Goal: Task Accomplishment & Management: Complete application form

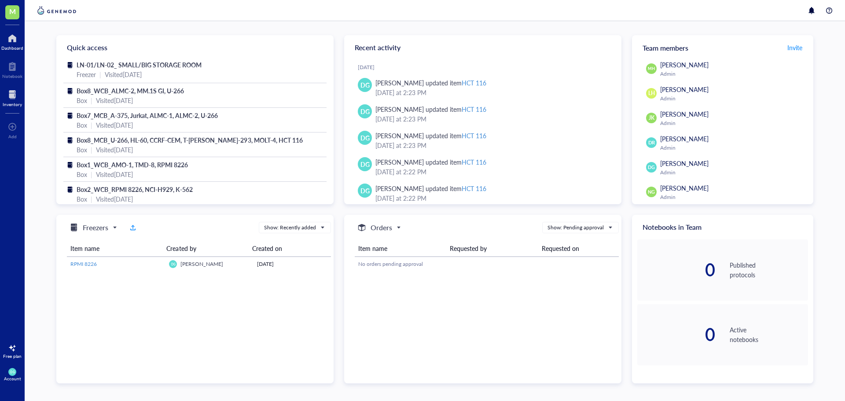
click at [11, 95] on div at bounding box center [12, 95] width 19 height 14
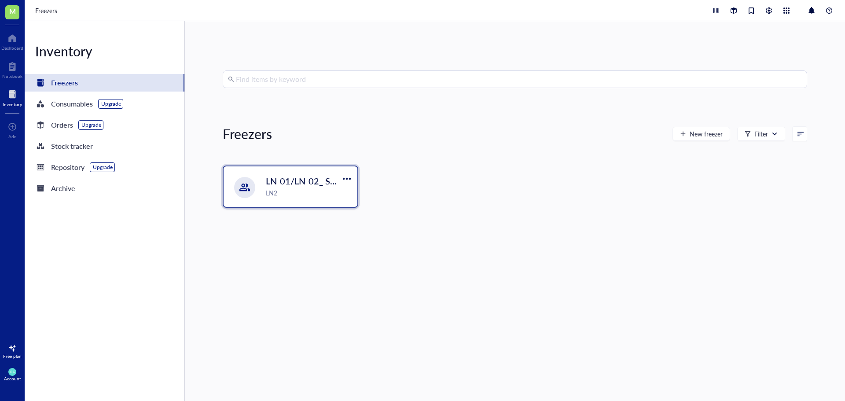
click at [298, 193] on div "LN2" at bounding box center [309, 193] width 86 height 10
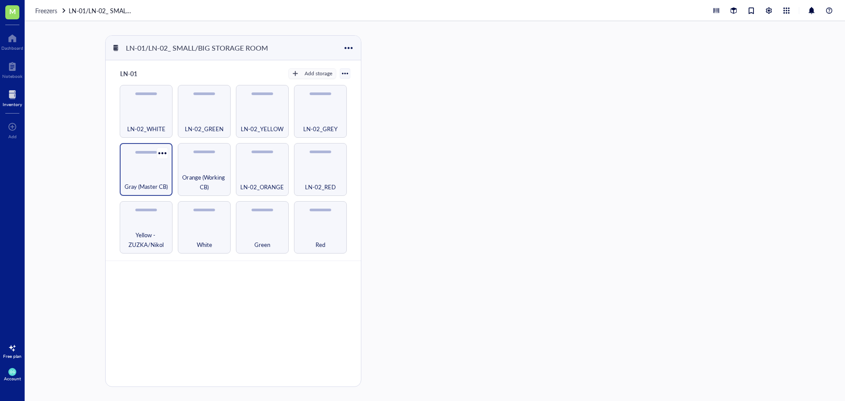
click at [154, 187] on span "Gray (Master CB)" at bounding box center [146, 187] width 43 height 10
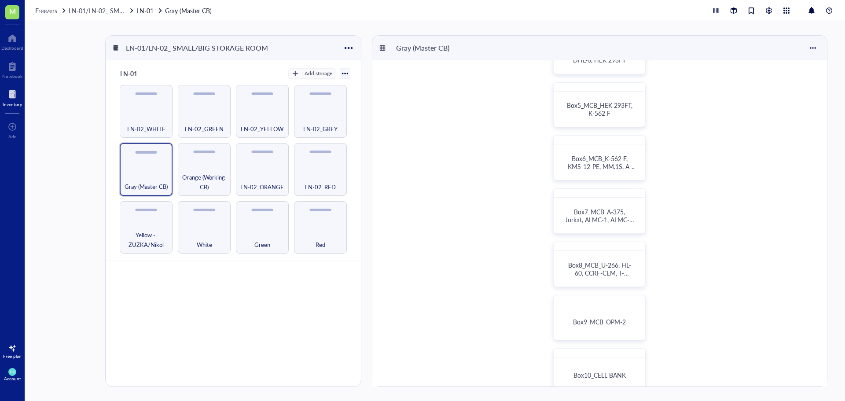
scroll to position [220, 0]
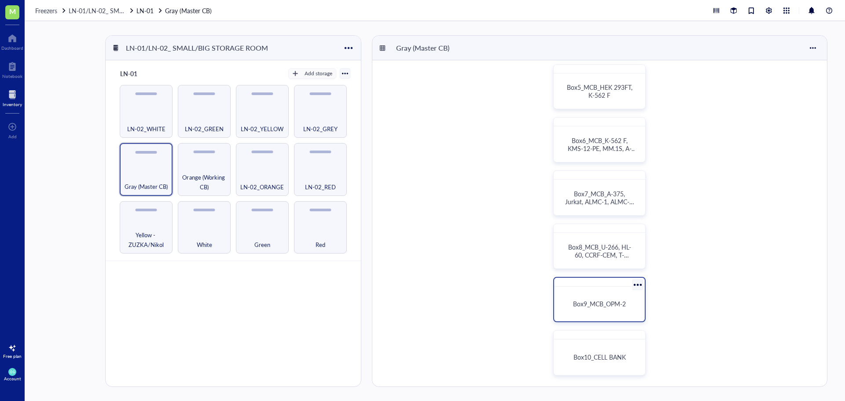
click at [597, 304] on span "Box9_MCB_OPM-2" at bounding box center [599, 303] width 53 height 9
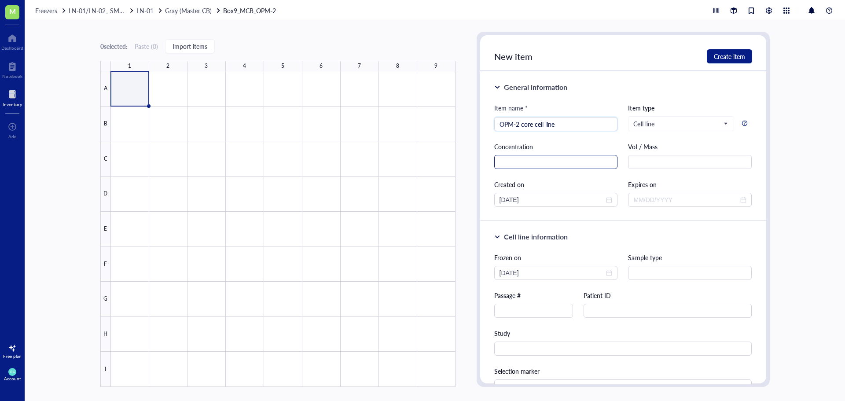
type input "OPM-2 core cell line"
click at [517, 167] on input "text" at bounding box center [556, 162] width 124 height 14
type input "6*10^6 cells"
click at [644, 162] on input "text" at bounding box center [690, 162] width 124 height 14
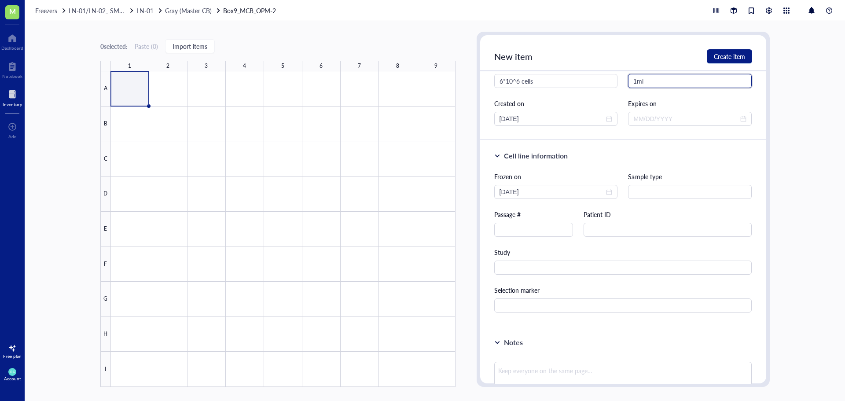
scroll to position [88, 0]
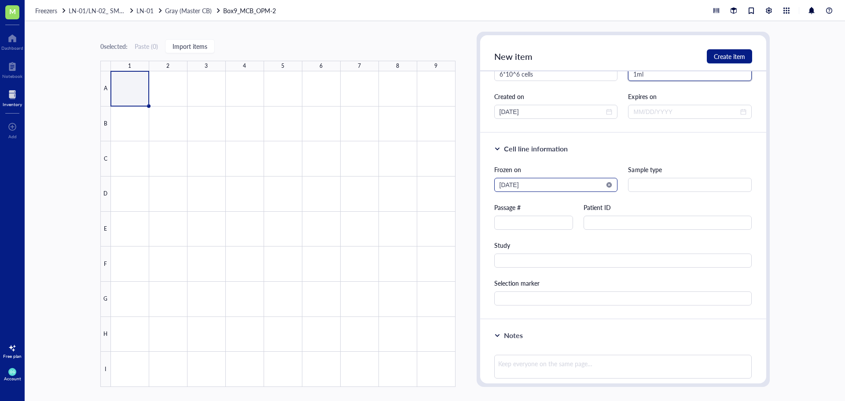
type input "1ml"
click at [552, 185] on input "[DATE]" at bounding box center [551, 185] width 105 height 10
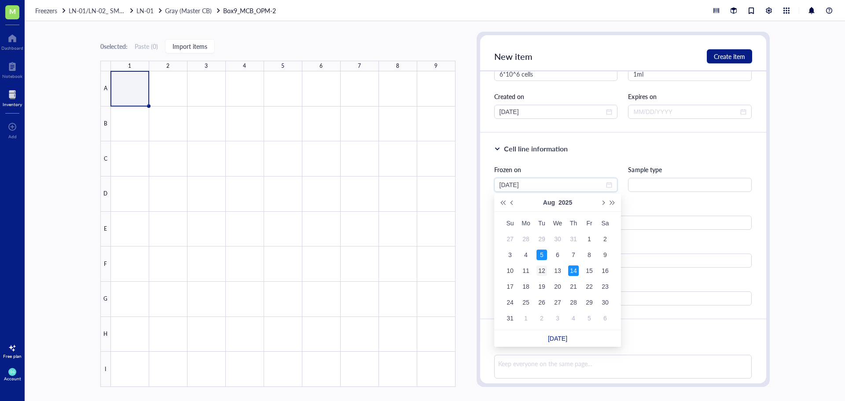
type input "[DATE]"
click at [540, 269] on div "12" at bounding box center [541, 270] width 11 height 11
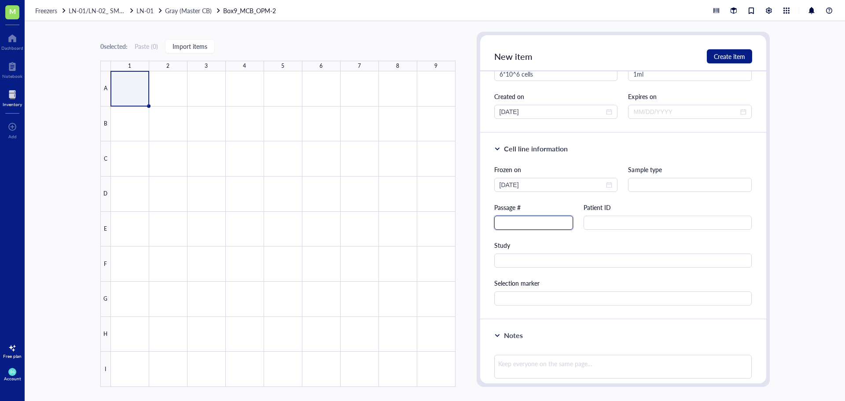
click at [518, 221] on input "text" at bounding box center [533, 223] width 79 height 14
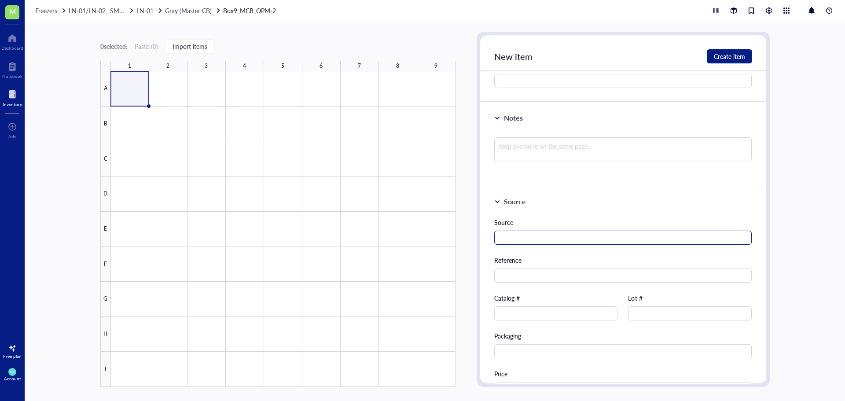
scroll to position [293, 0]
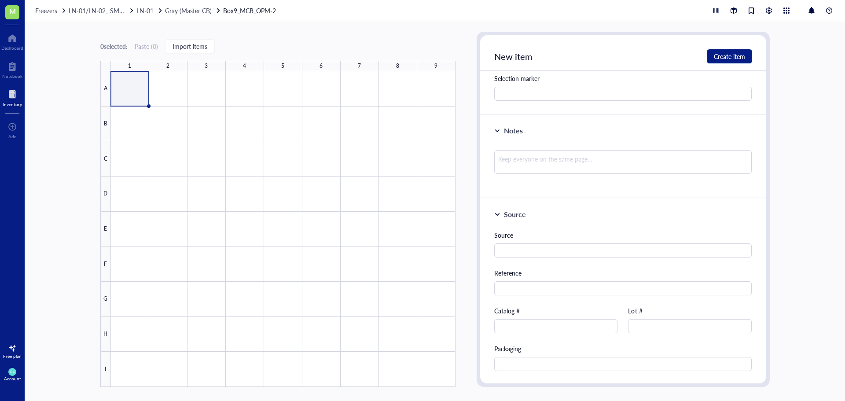
type input "9"
click at [554, 245] on input "text" at bounding box center [623, 250] width 258 height 14
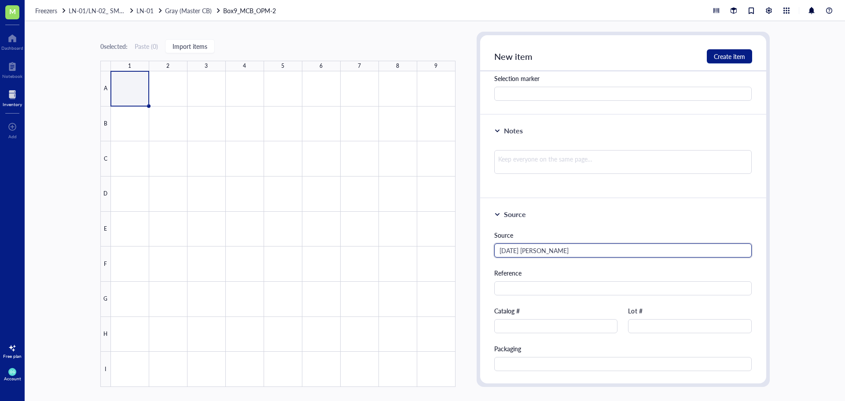
type input "[DATE] [PERSON_NAME]"
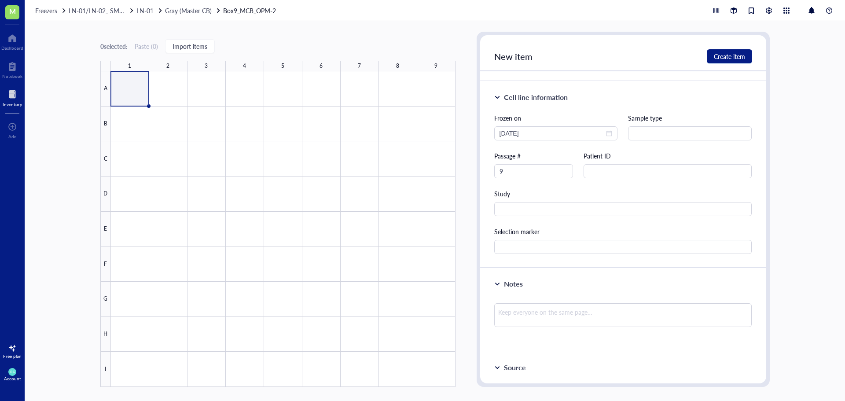
scroll to position [220, 0]
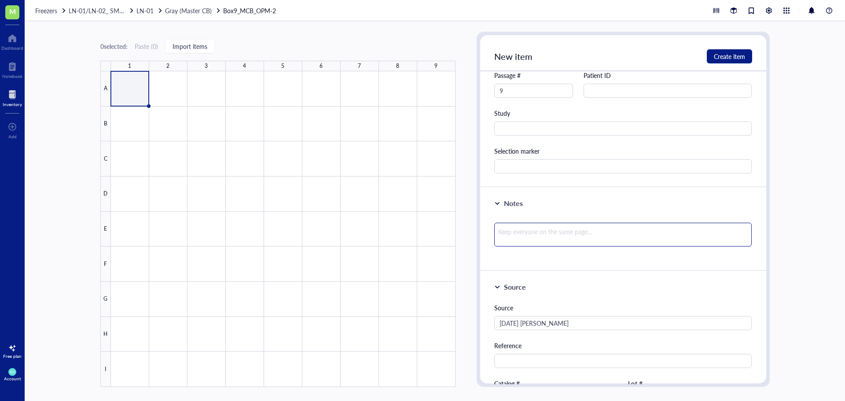
click at [510, 229] on textarea at bounding box center [623, 235] width 258 height 24
paste textarea "Cells from JK IMTM (passage #20), arrived on [DATE], directly to LN2. Frozen [D…"
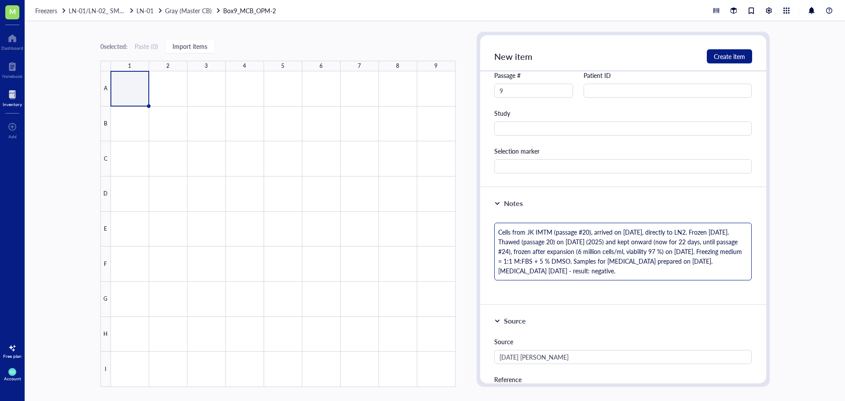
scroll to position [0, 0]
drag, startPoint x: 551, startPoint y: 230, endPoint x: 527, endPoint y: 232, distance: 23.8
click at [527, 232] on textarea "Cells from JK IMTM (passage #20), arrived on [DATE], directly to LN2. Frozen [D…" at bounding box center [623, 252] width 258 height 58
click at [588, 234] on textarea "Cells from [PERSON_NAME] (passage #20), arrived on [DATE], directly to LN2. Fro…" at bounding box center [623, 252] width 258 height 58
click at [639, 230] on textarea "Cells from [PERSON_NAME] (passage #2), arrived on [DATE], directly to LN2. Froz…" at bounding box center [623, 252] width 258 height 58
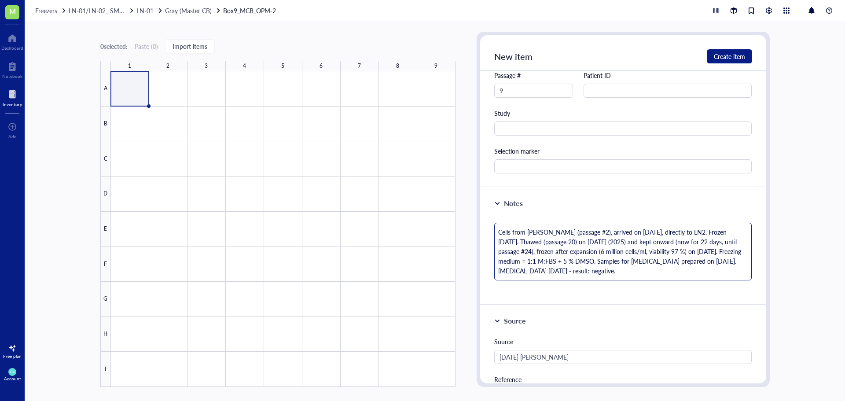
drag, startPoint x: 687, startPoint y: 231, endPoint x: 644, endPoint y: 234, distance: 43.3
click at [644, 234] on textarea "Cells from [PERSON_NAME] (passage #2), arrived on [DATE], directly to LN2. Froz…" at bounding box center [623, 252] width 258 height 58
drag, startPoint x: 693, startPoint y: 229, endPoint x: 646, endPoint y: 227, distance: 46.3
click at [646, 227] on textarea "Cells from [PERSON_NAME] (passage #2), arrived on [DATE]. Frozen [DATE]. Thawed…" at bounding box center [623, 252] width 258 height 58
click at [699, 230] on textarea "Cells from [PERSON_NAME] (passage #2), arrived on [DATE]. Thawed (passage 20) o…" at bounding box center [623, 252] width 258 height 58
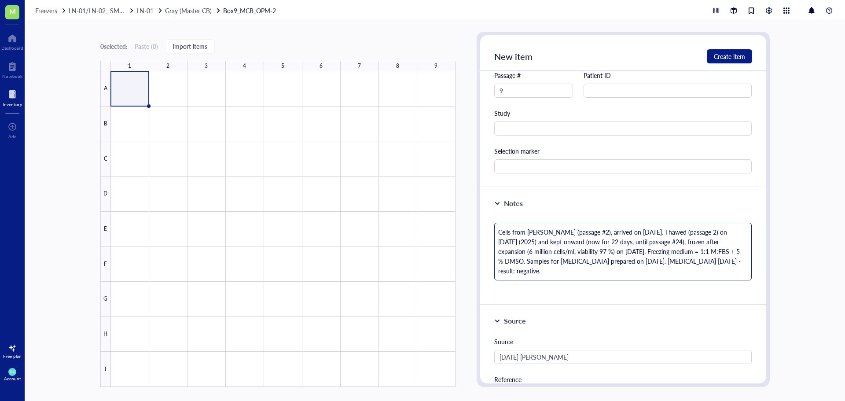
click at [587, 235] on textarea "Cells from [PERSON_NAME] (passage #2), arrived on [DATE]. Thawed (passage 2) on…" at bounding box center [623, 252] width 258 height 58
click at [685, 231] on textarea "Cells from [PERSON_NAME], arrived on [DATE]. Thawed (passage 2) on [DATE] (2025…" at bounding box center [623, 247] width 258 height 48
click at [692, 235] on textarea "Cells from [PERSON_NAME], arrived on [DATE]. Thawed (passage 2) on [DATE] (2025…" at bounding box center [623, 247] width 258 height 48
click at [676, 255] on textarea "Cells from [PERSON_NAME], arrived on [DATE]. Thawed (passage 2) on [DATE] (2025…" at bounding box center [623, 247] width 258 height 48
click at [550, 239] on textarea "Cells from [PERSON_NAME], arrived on [DATE]. Thawed (passage 2) on [DATE] (2025…" at bounding box center [623, 247] width 258 height 48
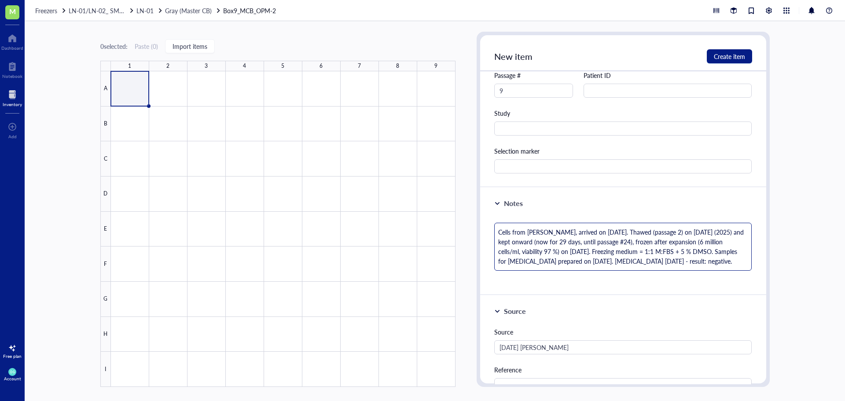
click at [615, 242] on textarea "Cells from [PERSON_NAME], arrived on [DATE]. Thawed (passage 2) on [DATE] (2025…" at bounding box center [623, 247] width 258 height 48
click at [605, 239] on textarea "Cells from [PERSON_NAME], arrived on [DATE]. Thawed (passage 2) on [DATE] (2025…" at bounding box center [623, 247] width 258 height 48
click at [660, 233] on textarea "Cells from [PERSON_NAME], arrived on [DATE]. Thawed (passage 2) on [DATE] (2025…" at bounding box center [623, 247] width 258 height 48
paste textarea "#"
click at [623, 246] on textarea "Cells from [PERSON_NAME], arrived on [DATE]. Thawed (passage #2) on [DATE] (202…" at bounding box center [623, 247] width 258 height 48
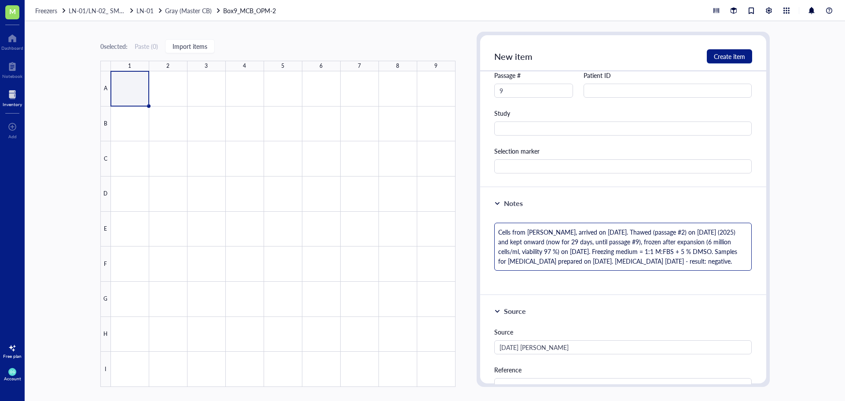
click at [623, 243] on textarea "Cells from [PERSON_NAME], arrived on [DATE]. Thawed (passage #2) on [DATE] (202…" at bounding box center [623, 247] width 258 height 48
click at [528, 249] on textarea "Cells from [PERSON_NAME], arrived on [DATE]. Thawed (passage #2) on [DATE] (202…" at bounding box center [623, 247] width 258 height 48
click at [550, 252] on textarea "Cells from [PERSON_NAME], arrived on [DATE]. Thawed (passage #2) on [DATE] (202…" at bounding box center [623, 247] width 258 height 48
click at [638, 263] on textarea "Cells from [PERSON_NAME], arrived on [DATE]. Thawed (passage #2) on [DATE] (202…" at bounding box center [623, 247] width 258 height 48
click at [668, 252] on textarea "Cells from [PERSON_NAME], arrived on [DATE]. Thawed (passage #2) on [DATE] (202…" at bounding box center [623, 247] width 258 height 48
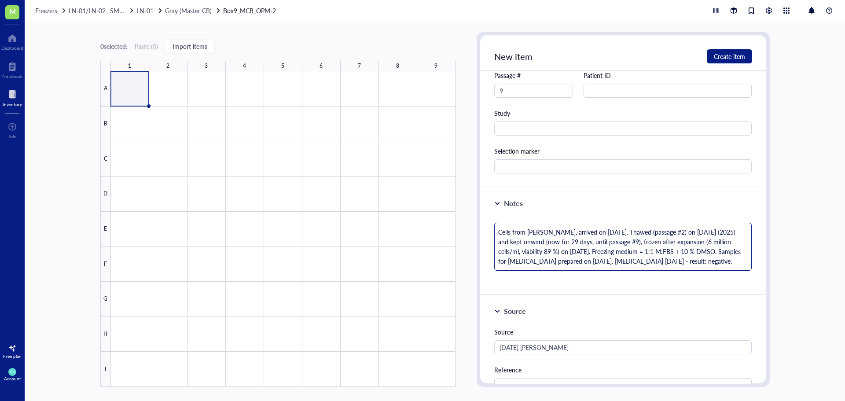
click at [574, 259] on textarea "Cells from [PERSON_NAME], arrived on [DATE]. Thawed (passage #2) on [DATE] (202…" at bounding box center [623, 247] width 258 height 48
click at [668, 259] on textarea "Cells from [PERSON_NAME], arrived on [DATE]. Thawed (passage #2) on [DATE] (202…" at bounding box center [623, 247] width 258 height 48
click at [535, 272] on textarea "Cells from [PERSON_NAME], arrived on [DATE]. Thawed (passage #2) on [DATE] (202…" at bounding box center [623, 252] width 258 height 58
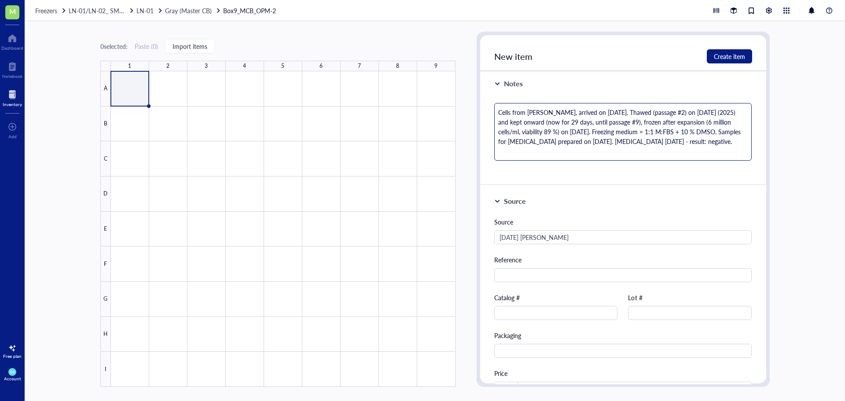
scroll to position [352, 0]
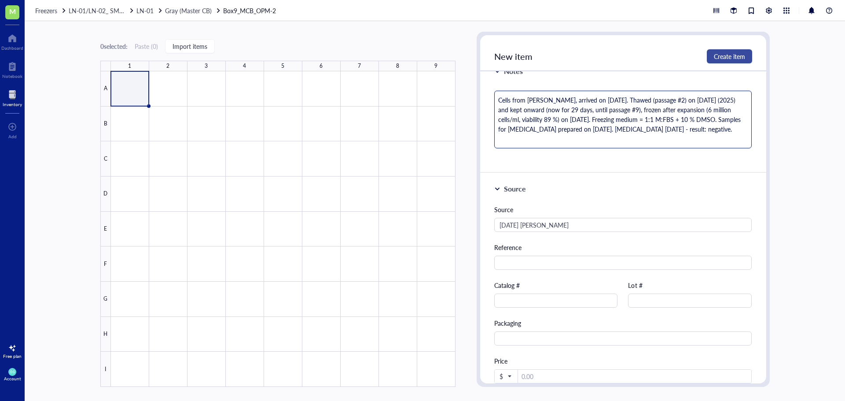
type textarea "Cells from [PERSON_NAME], arrived on [DATE]. Thawed (passage #2) on [DATE] (202…"
click at [732, 53] on span "Create item" at bounding box center [729, 56] width 31 height 7
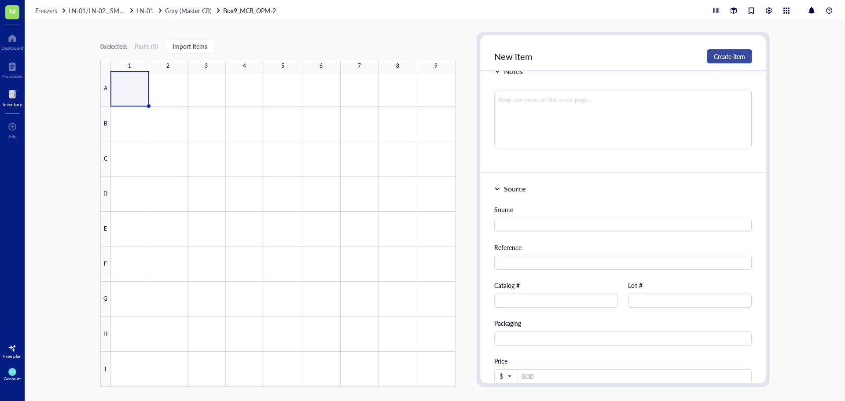
scroll to position [165, 0]
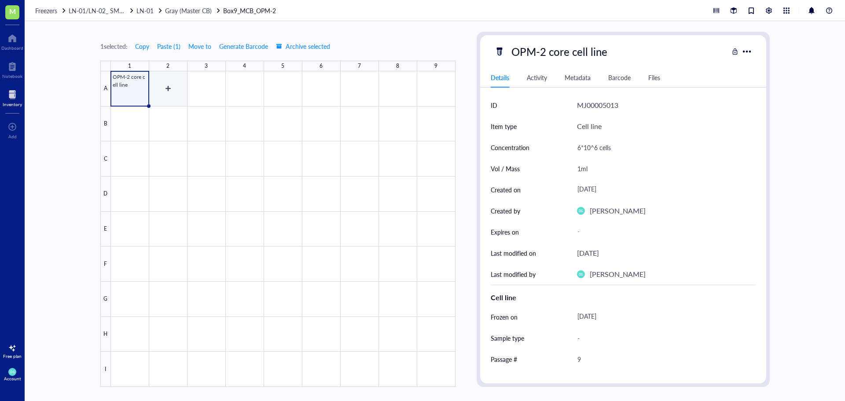
click at [161, 95] on div at bounding box center [283, 228] width 345 height 315
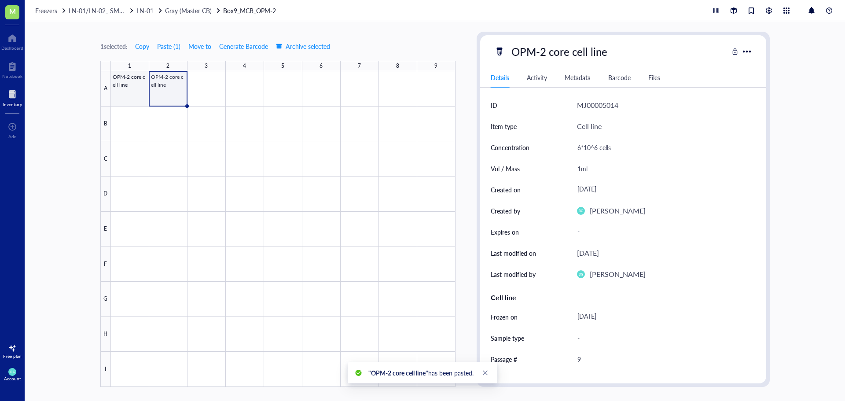
click at [125, 92] on div at bounding box center [283, 228] width 345 height 315
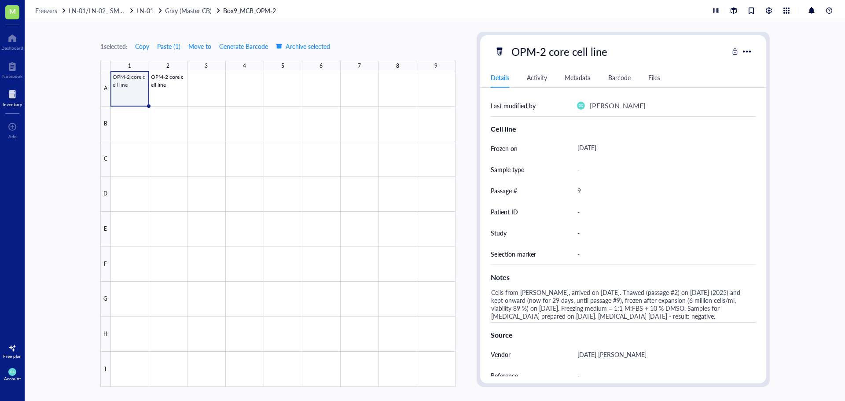
scroll to position [220, 0]
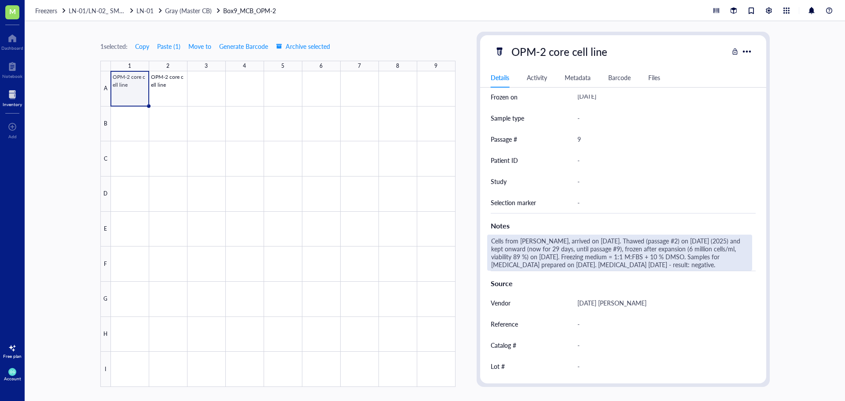
click at [703, 263] on div "Cells from [PERSON_NAME], arrived on [DATE]. Thawed (passage #2) on [DATE] (202…" at bounding box center [619, 253] width 265 height 36
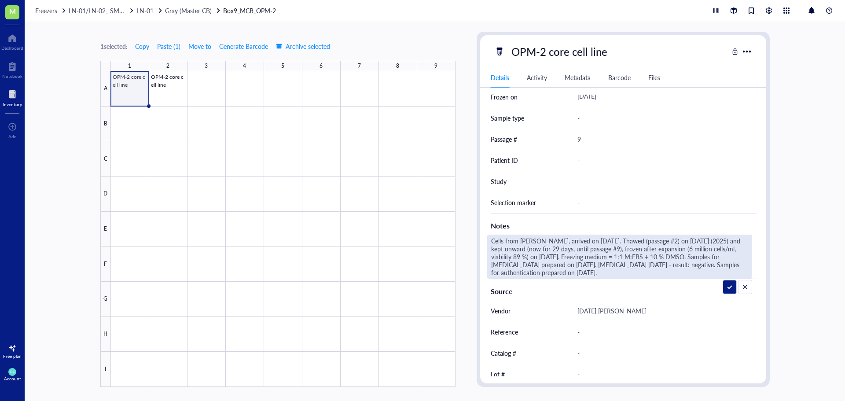
click at [537, 265] on textarea "Cells from [PERSON_NAME], arrived on [DATE]. Thawed (passage #2) on [DATE] (202…" at bounding box center [619, 256] width 264 height 43
type textarea "Cells from [PERSON_NAME], arrived on [DATE]. Thawed (passage #2) on [DATE] (202…"
click at [611, 274] on textarea "Cells from [PERSON_NAME], arrived on [DATE]. Thawed (passage #2) on [DATE] (202…" at bounding box center [619, 256] width 264 height 43
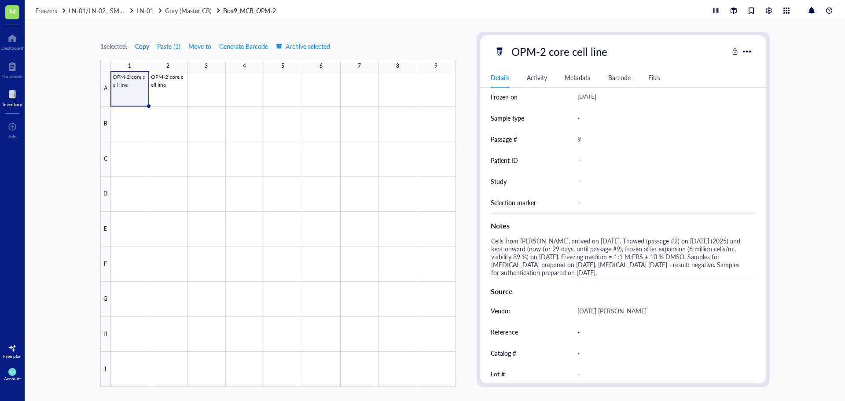
click at [142, 44] on span "Copy" at bounding box center [142, 46] width 14 height 7
click at [132, 92] on div at bounding box center [283, 228] width 345 height 315
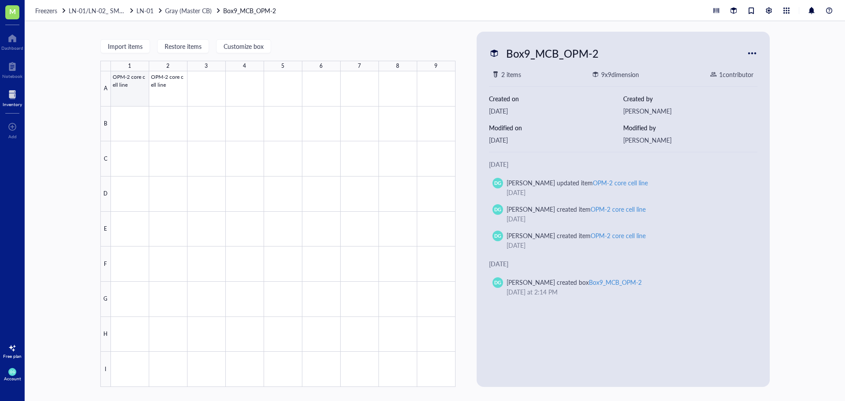
click at [132, 92] on div at bounding box center [283, 228] width 345 height 315
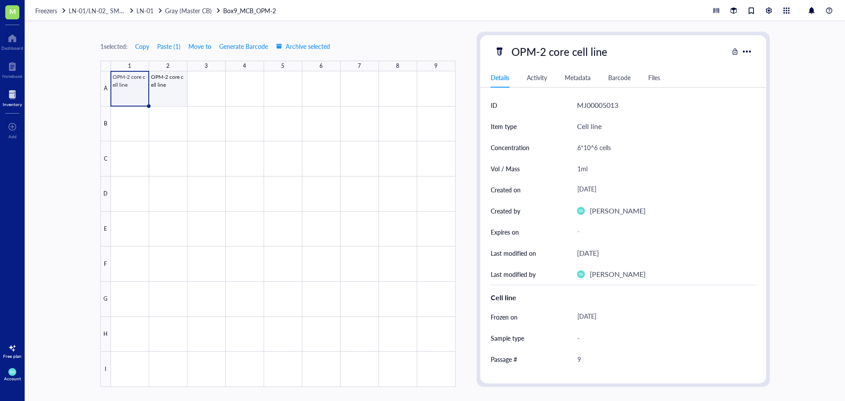
click at [179, 95] on div at bounding box center [283, 228] width 345 height 315
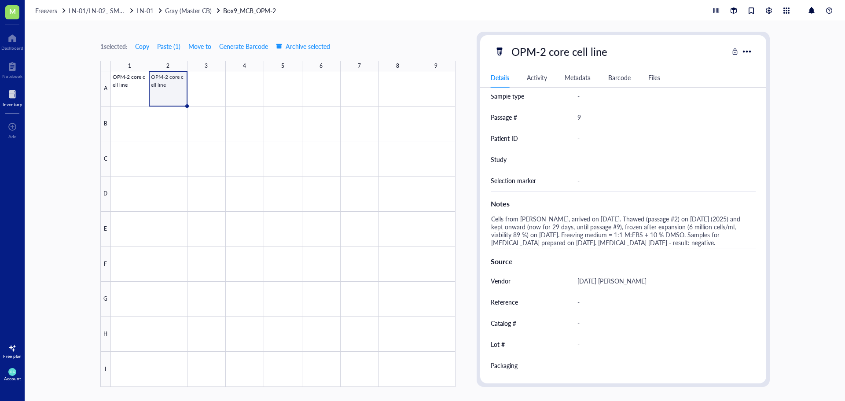
scroll to position [263, 0]
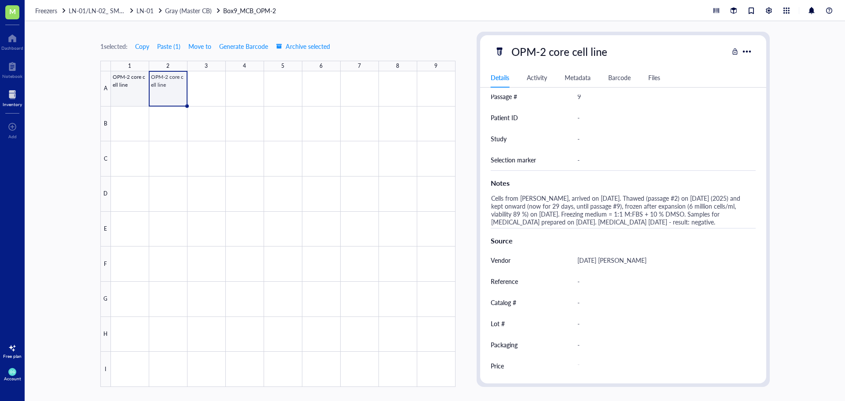
click at [135, 98] on div at bounding box center [283, 228] width 345 height 315
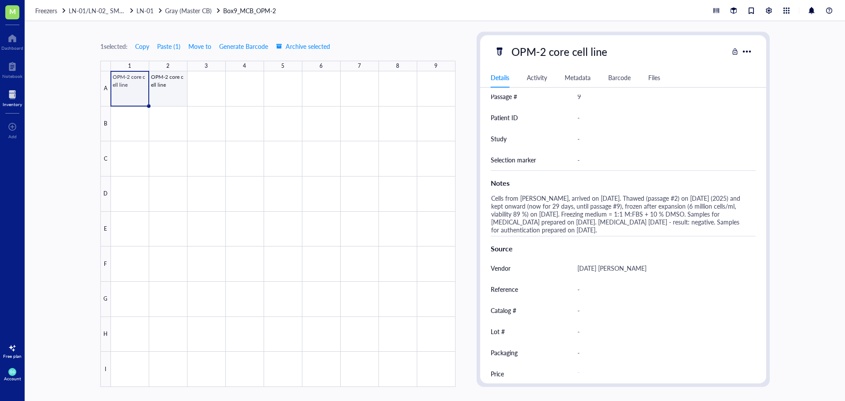
click at [166, 97] on div at bounding box center [283, 228] width 345 height 315
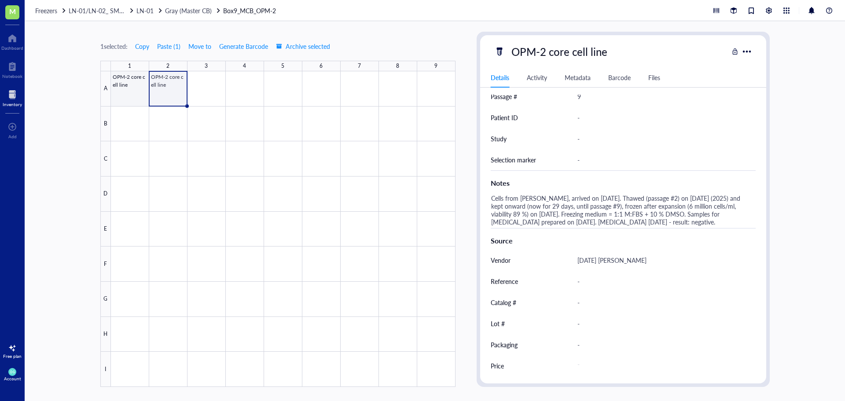
click at [132, 93] on div at bounding box center [283, 228] width 345 height 315
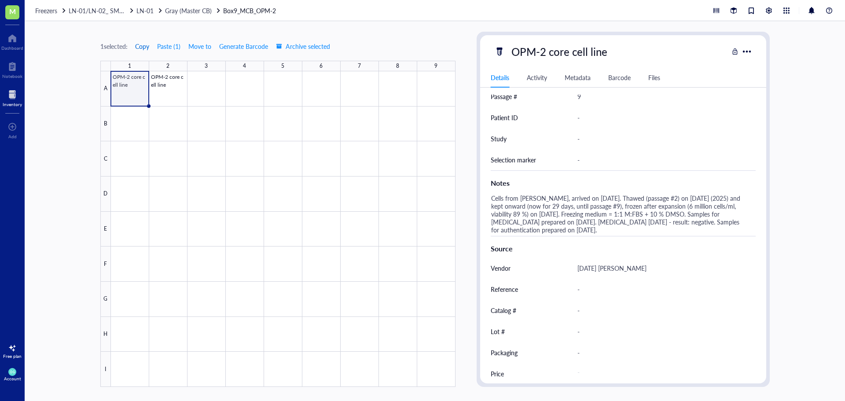
click at [147, 45] on span "Copy" at bounding box center [142, 46] width 14 height 7
click at [166, 95] on div at bounding box center [283, 228] width 345 height 315
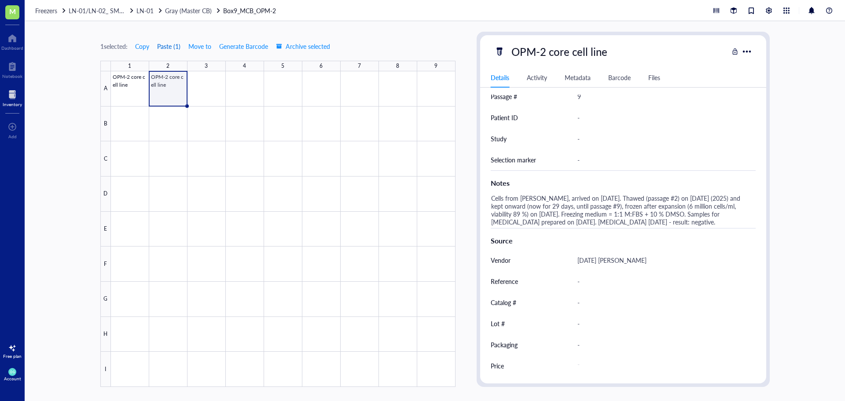
click at [171, 48] on button "Paste ( 1 )" at bounding box center [169, 46] width 24 height 14
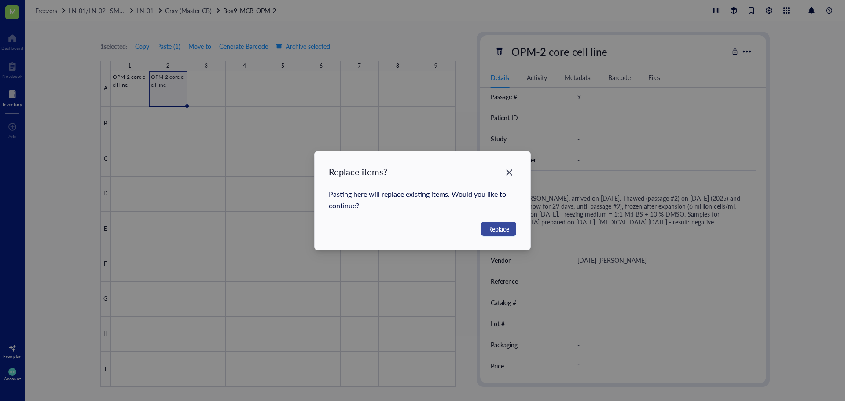
click at [507, 229] on span "Replace" at bounding box center [498, 229] width 21 height 10
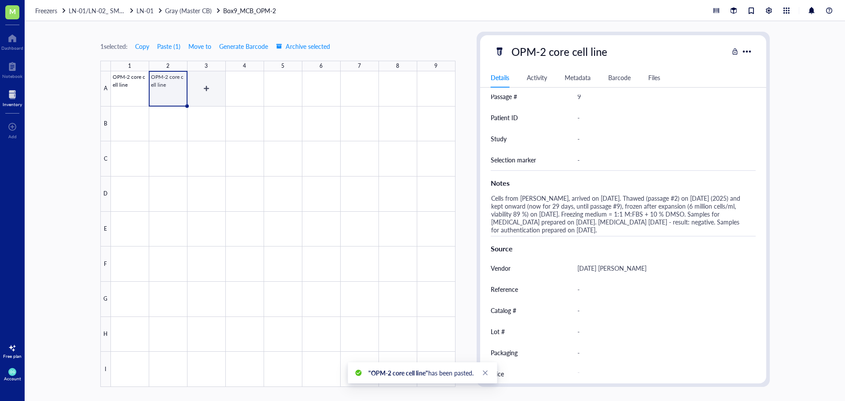
click at [200, 100] on div at bounding box center [283, 228] width 345 height 315
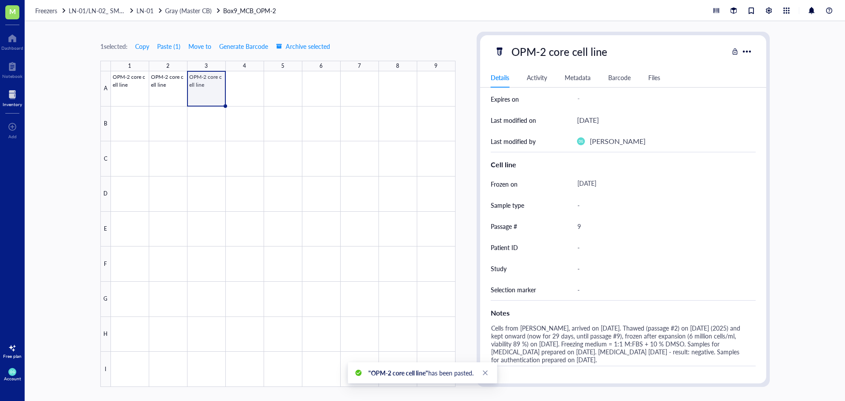
scroll to position [132, 0]
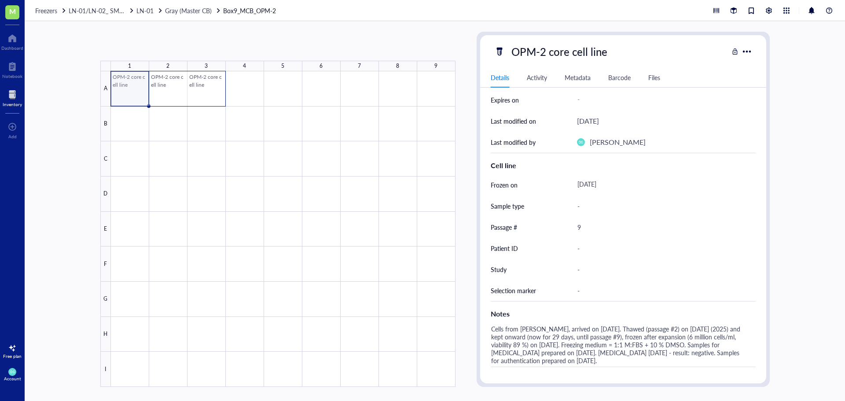
drag, startPoint x: 162, startPoint y: 93, endPoint x: 198, endPoint y: 87, distance: 35.7
click at [198, 87] on div at bounding box center [283, 228] width 345 height 315
click at [246, 103] on div at bounding box center [283, 228] width 345 height 315
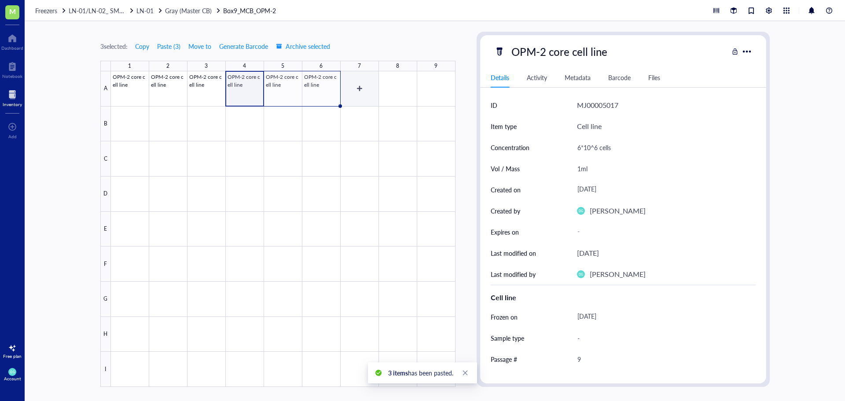
click at [349, 103] on div at bounding box center [283, 228] width 345 height 315
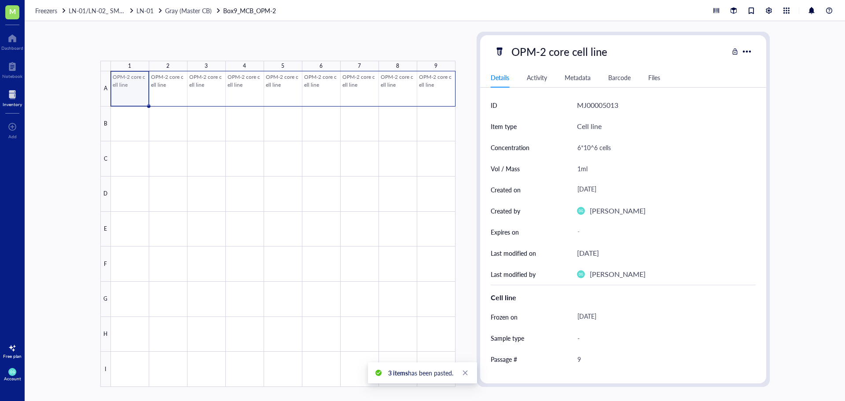
drag, startPoint x: 360, startPoint y: 69, endPoint x: 436, endPoint y: 78, distance: 77.2
click at [436, 78] on div at bounding box center [283, 228] width 345 height 315
click at [125, 132] on div at bounding box center [283, 228] width 345 height 315
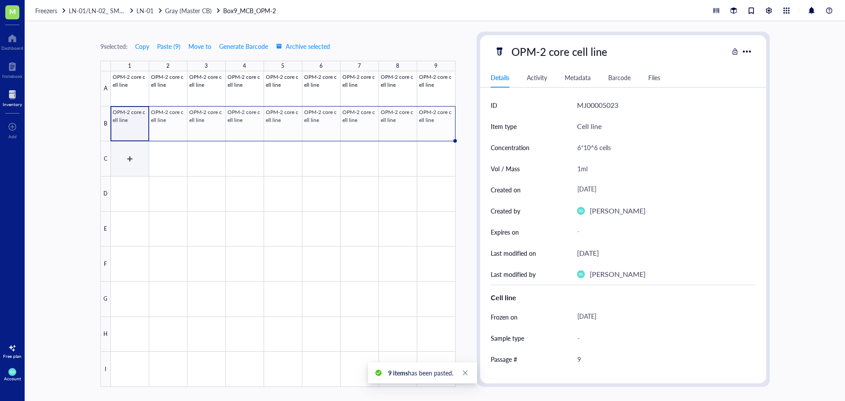
click at [120, 167] on div at bounding box center [283, 228] width 345 height 315
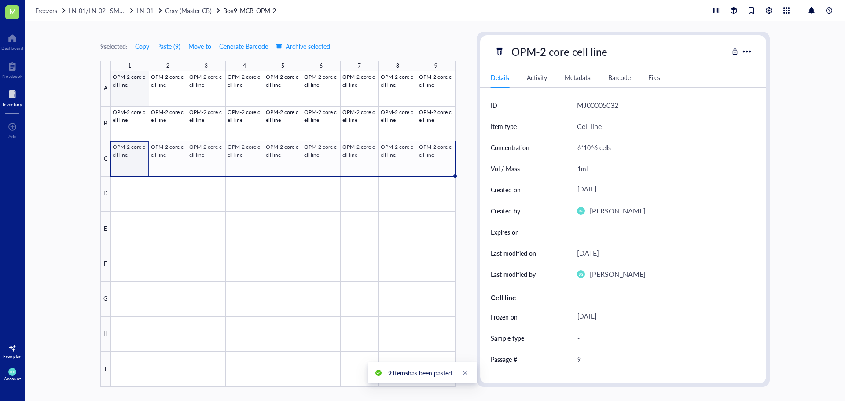
click at [124, 97] on div at bounding box center [283, 228] width 345 height 315
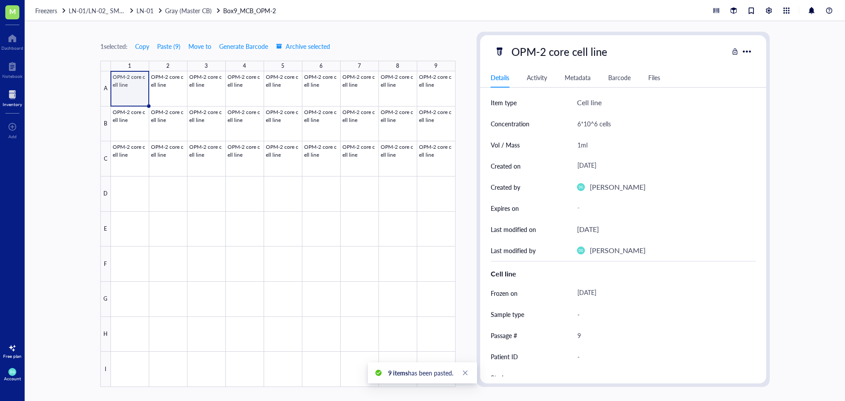
scroll to position [44, 0]
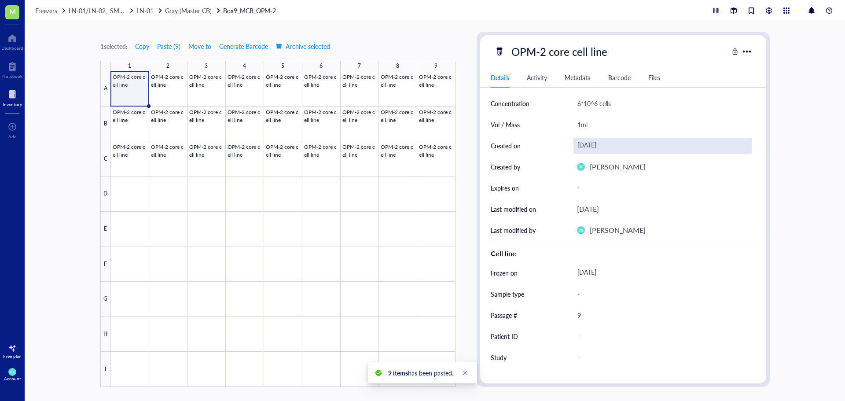
click at [615, 148] on div "[DATE]" at bounding box center [662, 146] width 179 height 16
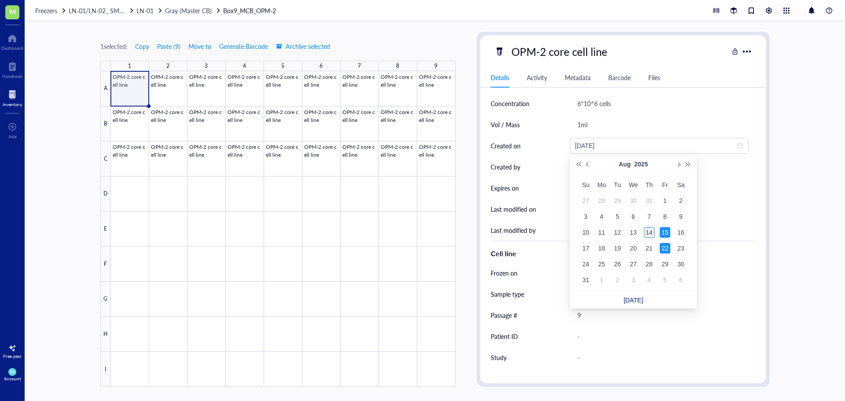
type input "[DATE]"
click at [649, 236] on div "14" at bounding box center [649, 232] width 11 height 11
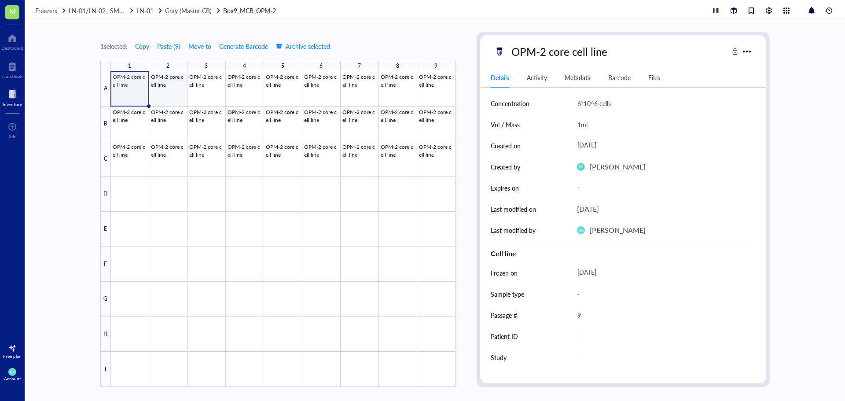
click at [164, 84] on div at bounding box center [283, 228] width 345 height 315
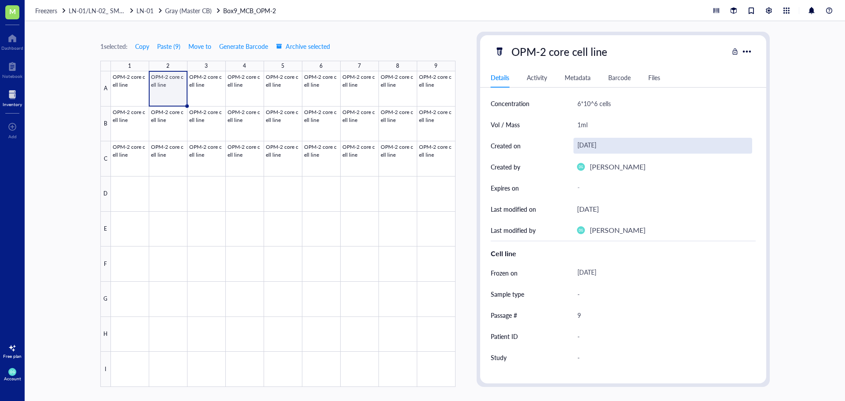
click at [599, 144] on div "[DATE]" at bounding box center [662, 146] width 179 height 16
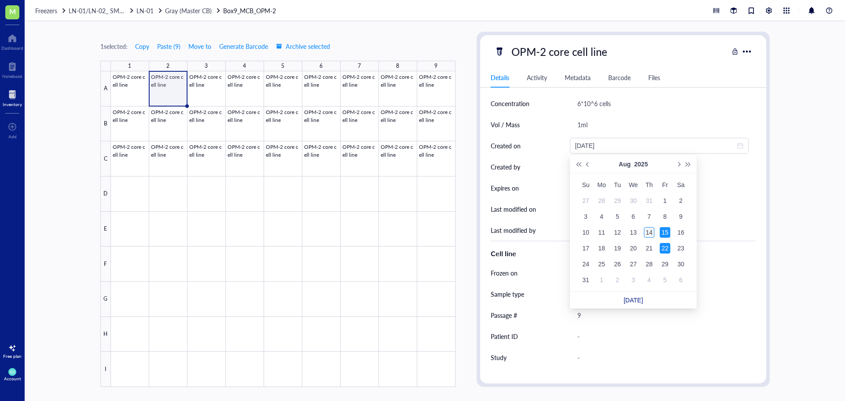
type input "[DATE]"
click at [647, 233] on div "14" at bounding box center [649, 232] width 11 height 11
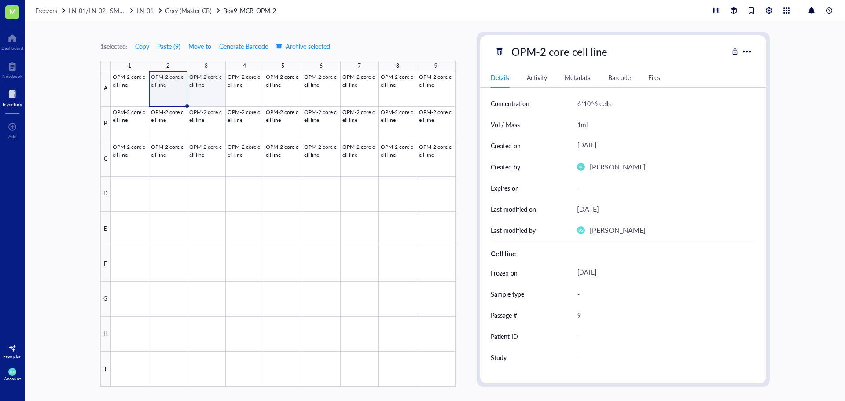
click at [206, 82] on div at bounding box center [283, 228] width 345 height 315
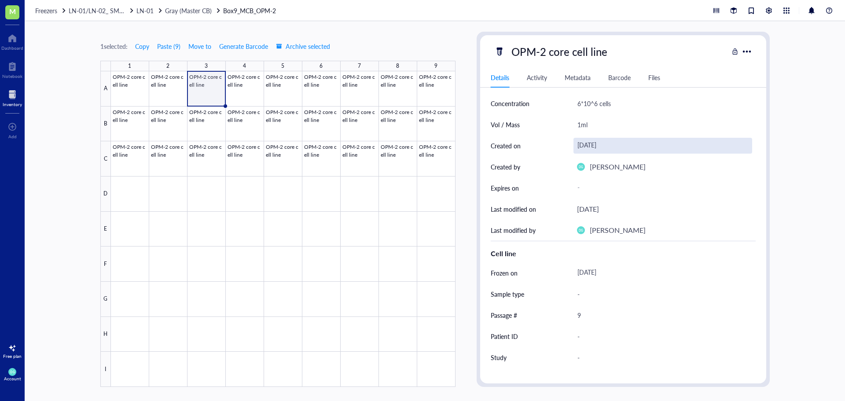
click at [605, 143] on div "[DATE]" at bounding box center [662, 146] width 179 height 16
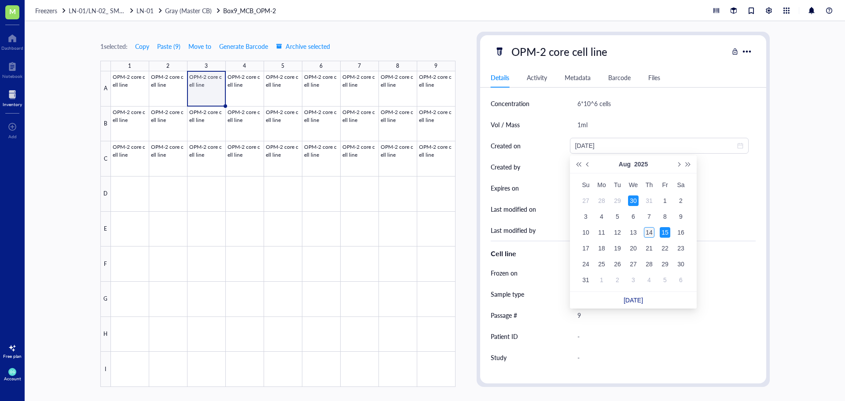
type input "[DATE]"
click at [648, 229] on div "14" at bounding box center [649, 232] width 11 height 11
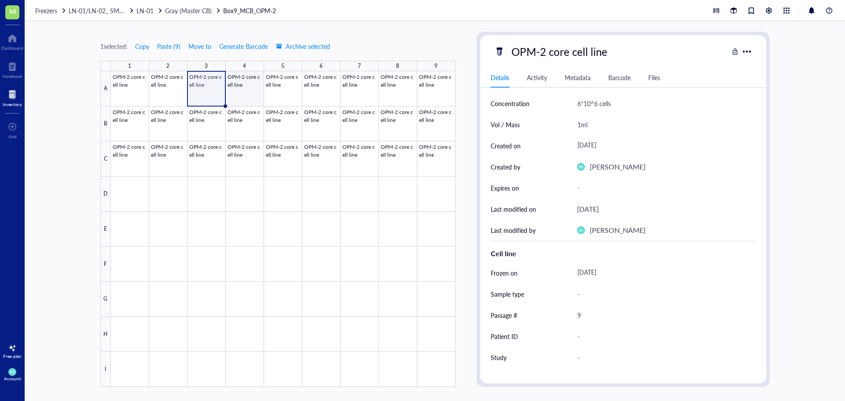
click at [243, 96] on div at bounding box center [283, 228] width 345 height 315
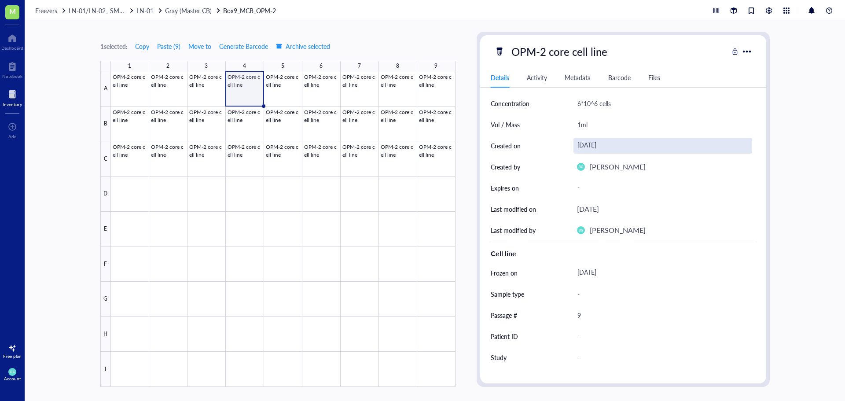
click at [601, 148] on div "[DATE]" at bounding box center [662, 146] width 179 height 16
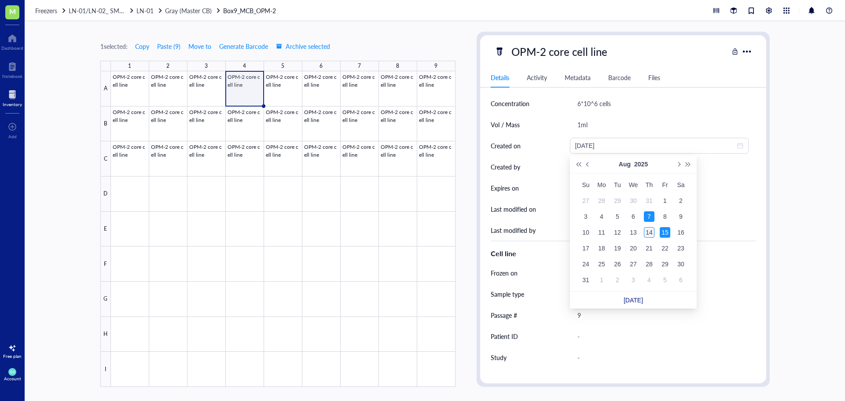
type input "[DATE]"
click at [652, 234] on div "14" at bounding box center [649, 232] width 11 height 11
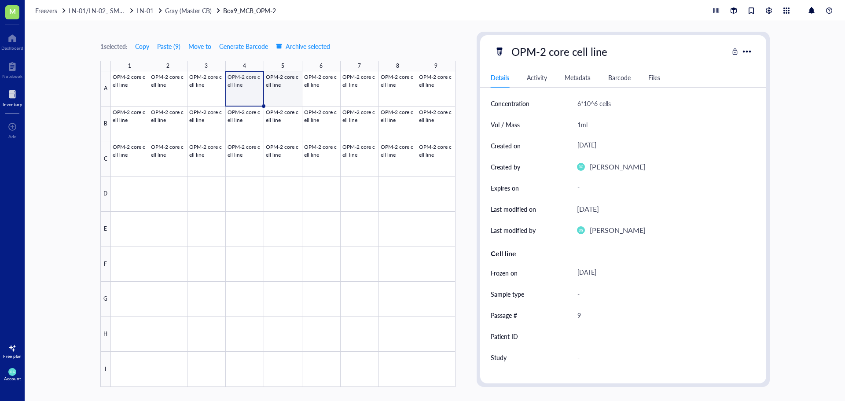
click at [285, 92] on div at bounding box center [283, 228] width 345 height 315
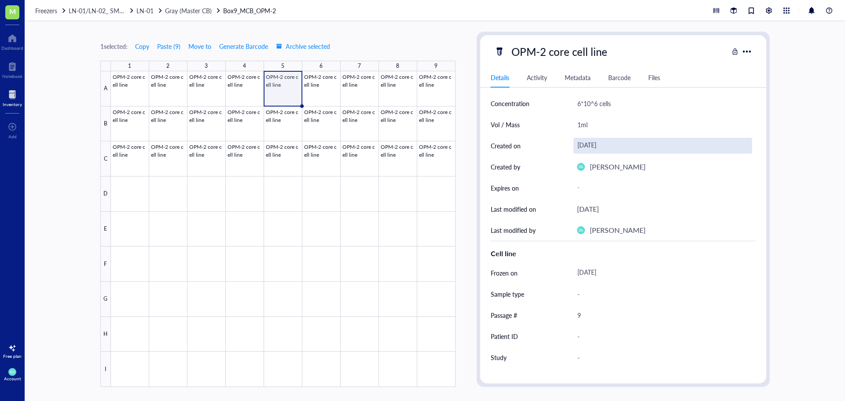
click at [606, 150] on div "[DATE]" at bounding box center [662, 146] width 179 height 16
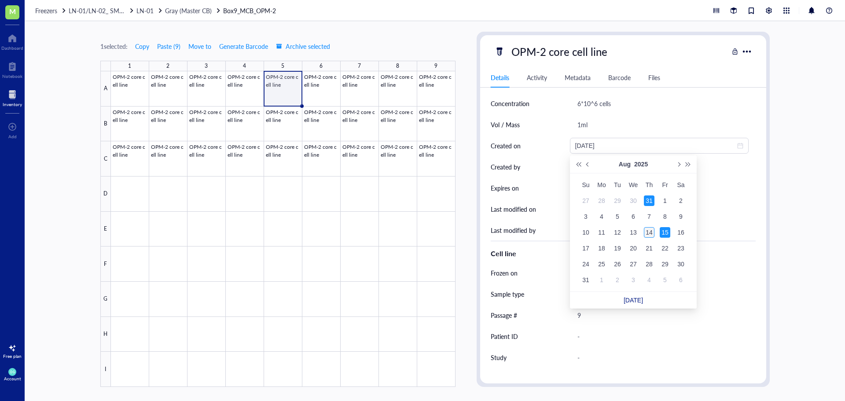
type input "[DATE]"
click at [649, 231] on div "14" at bounding box center [649, 232] width 11 height 11
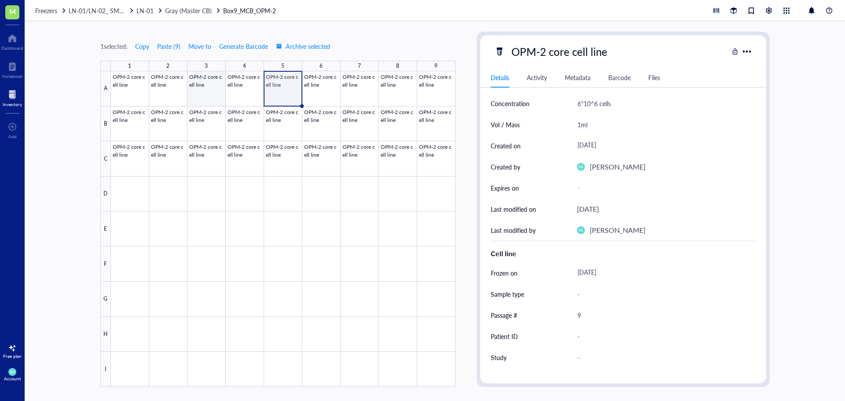
click at [213, 90] on div at bounding box center [283, 228] width 345 height 315
click at [225, 88] on div at bounding box center [283, 228] width 345 height 315
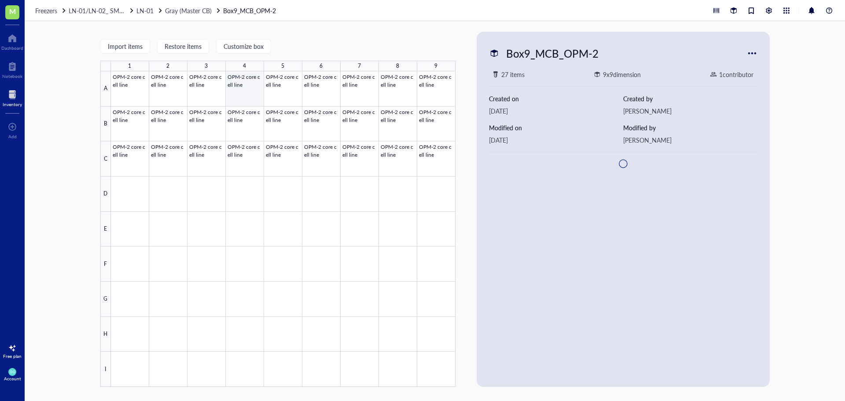
click at [253, 90] on div at bounding box center [283, 228] width 345 height 315
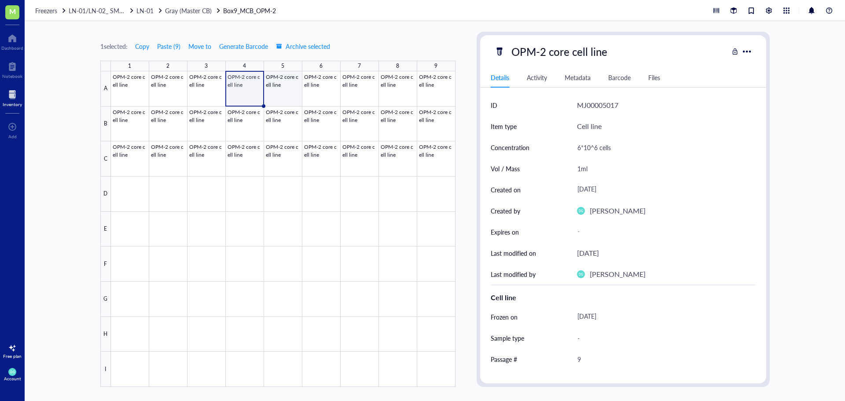
click at [294, 90] on div at bounding box center [283, 228] width 345 height 315
click at [328, 92] on div at bounding box center [283, 228] width 345 height 315
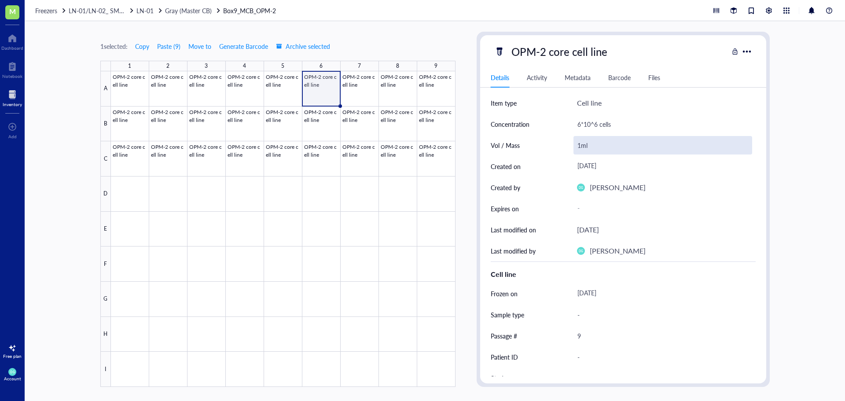
scroll to position [44, 0]
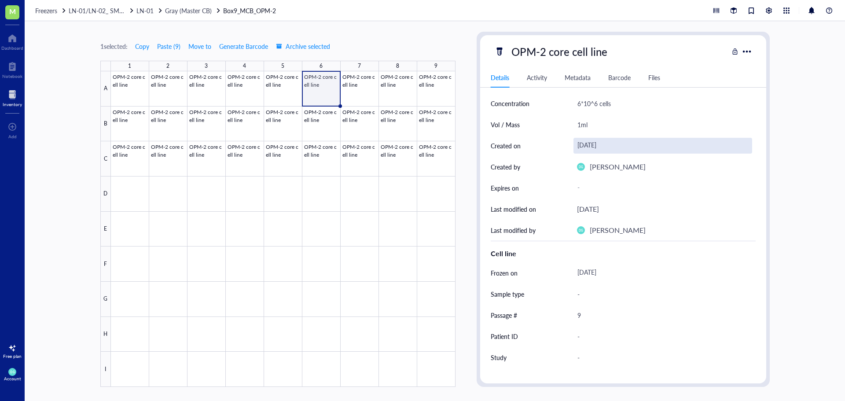
click at [608, 143] on div "[DATE]" at bounding box center [662, 146] width 179 height 16
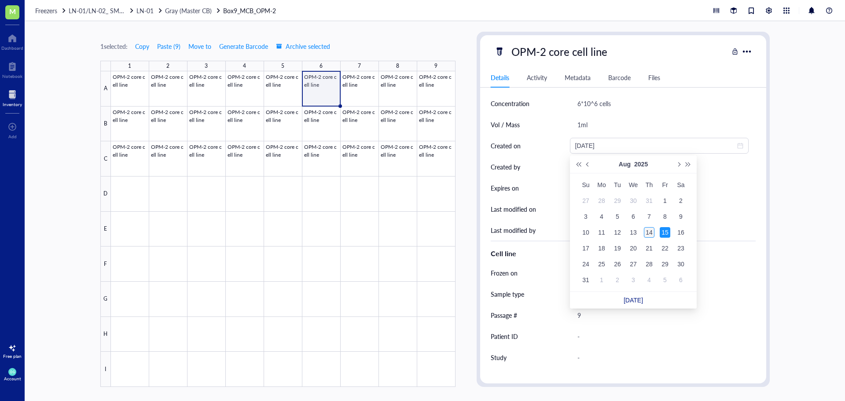
type input "[DATE]"
click at [649, 232] on div "14" at bounding box center [649, 232] width 11 height 11
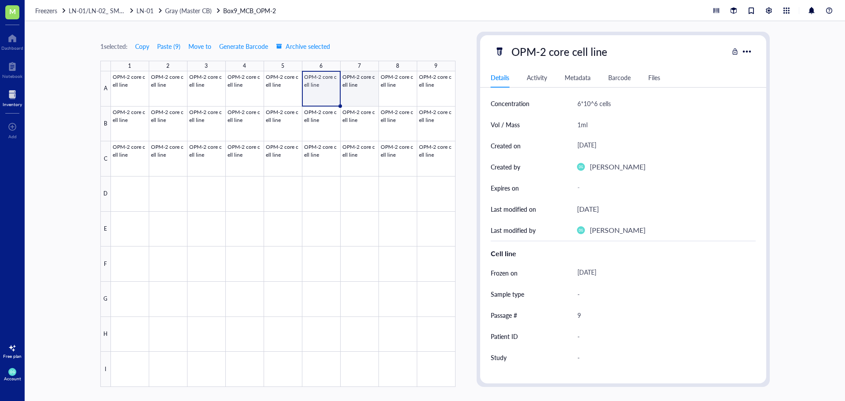
click at [351, 97] on div at bounding box center [283, 228] width 345 height 315
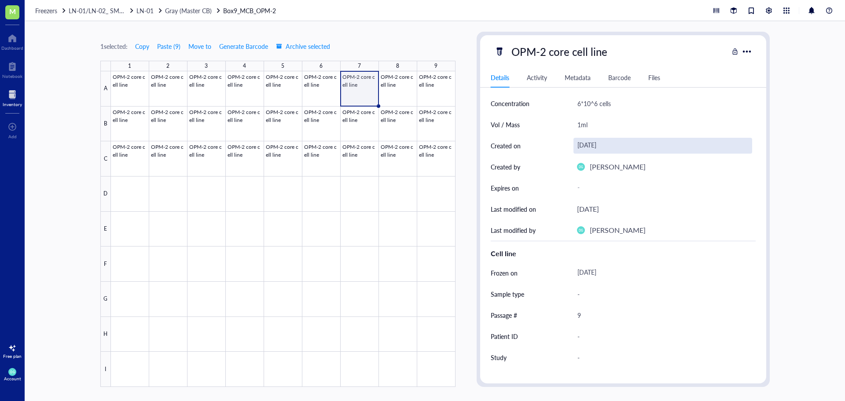
click at [597, 149] on div "[DATE]" at bounding box center [662, 146] width 179 height 16
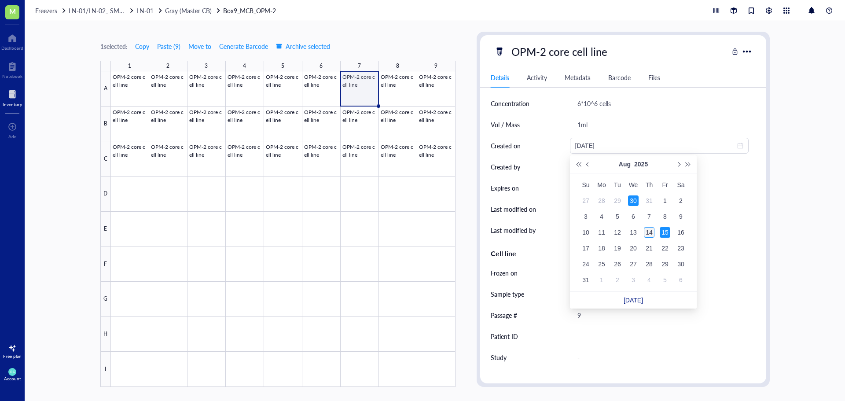
type input "[DATE]"
click at [645, 231] on div "14" at bounding box center [649, 232] width 11 height 11
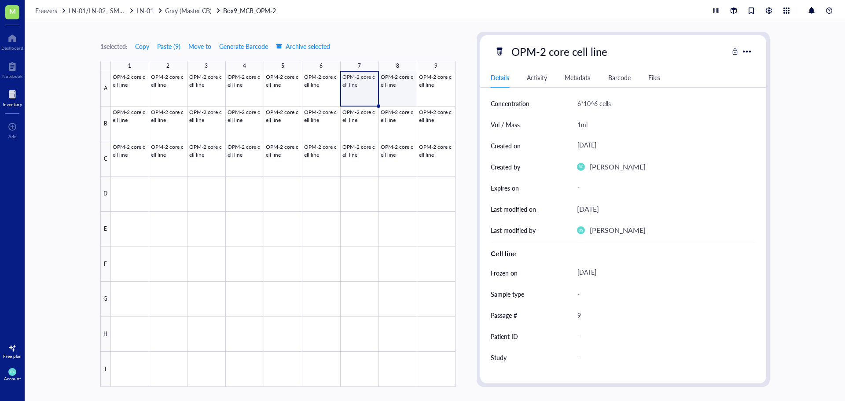
click at [400, 86] on div at bounding box center [283, 228] width 345 height 315
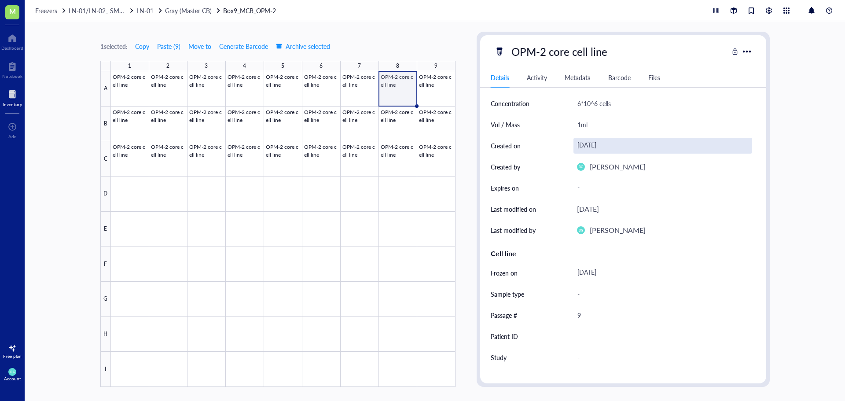
click at [594, 146] on div "[DATE]" at bounding box center [662, 146] width 179 height 16
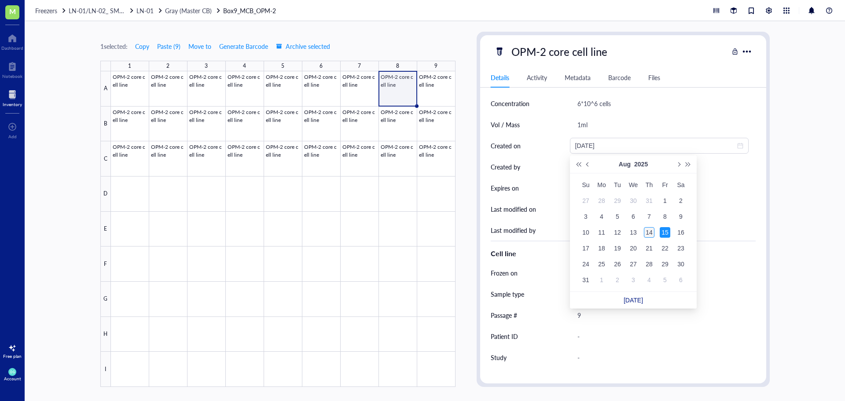
type input "[DATE]"
click at [647, 234] on div "14" at bounding box center [649, 232] width 11 height 11
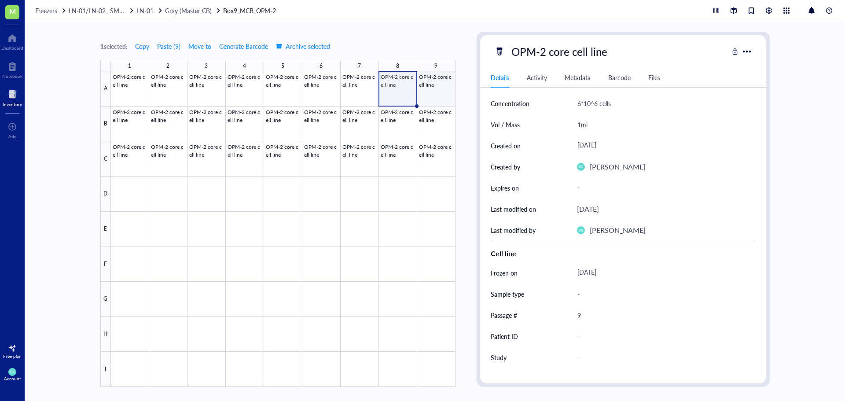
click at [443, 94] on div at bounding box center [283, 228] width 345 height 315
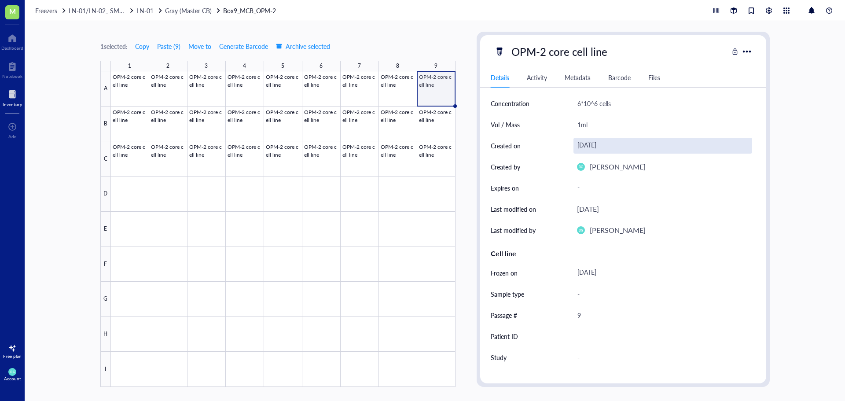
click at [601, 147] on div "[DATE]" at bounding box center [662, 146] width 179 height 16
click at [443, 83] on div at bounding box center [283, 228] width 345 height 315
click at [606, 143] on div "[DATE]" at bounding box center [662, 146] width 179 height 16
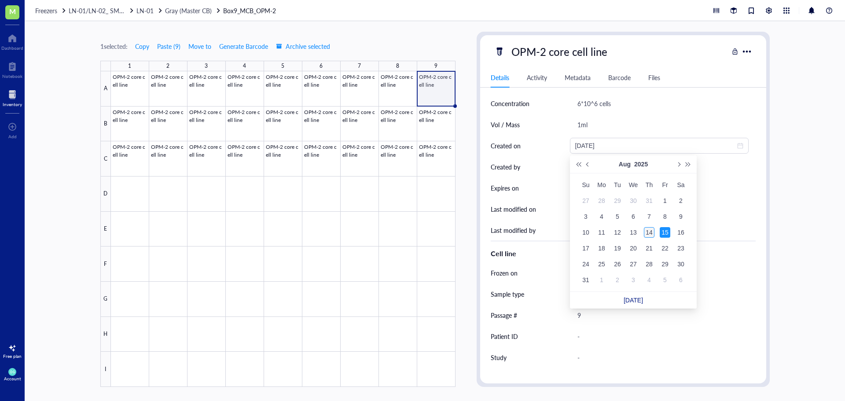
type input "[DATE]"
click at [649, 231] on div "14" at bounding box center [649, 232] width 11 height 11
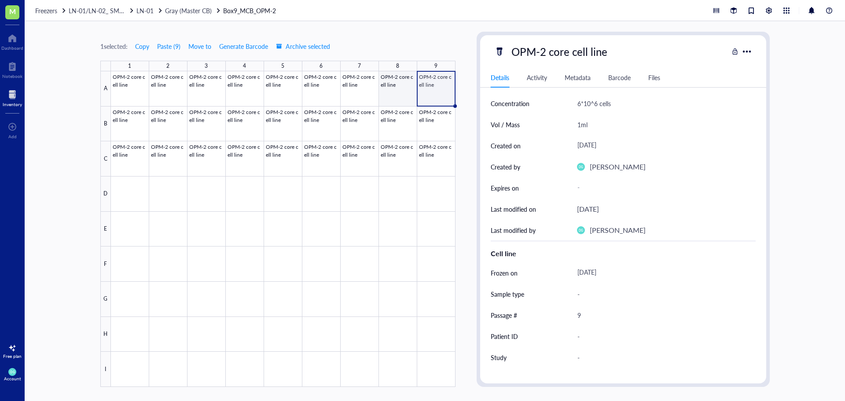
click at [403, 94] on div at bounding box center [283, 228] width 345 height 315
click at [431, 88] on div at bounding box center [283, 228] width 345 height 315
click at [376, 89] on div at bounding box center [283, 228] width 345 height 315
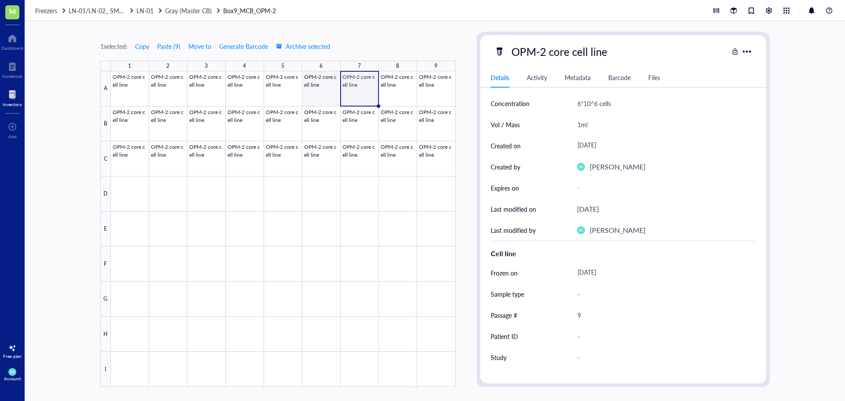
click at [327, 94] on div at bounding box center [283, 228] width 345 height 315
click at [293, 91] on div at bounding box center [283, 228] width 345 height 315
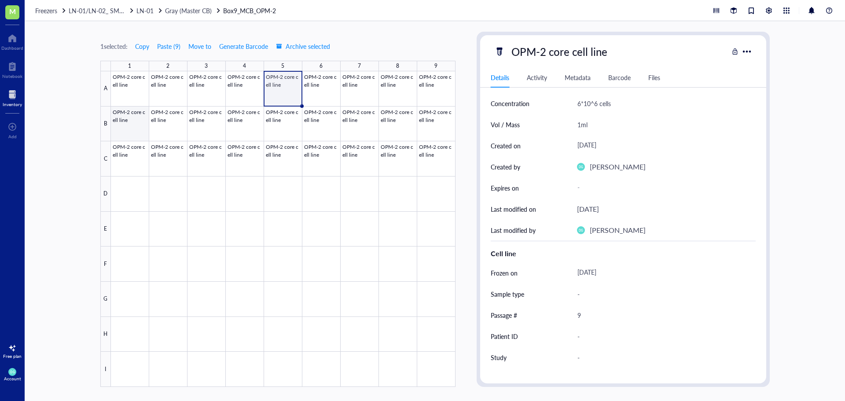
click at [145, 124] on div at bounding box center [283, 228] width 345 height 315
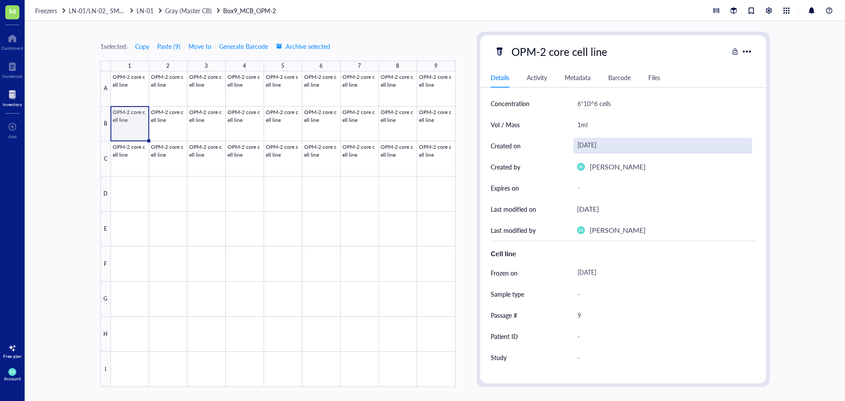
click at [618, 147] on div "[DATE]" at bounding box center [662, 146] width 179 height 16
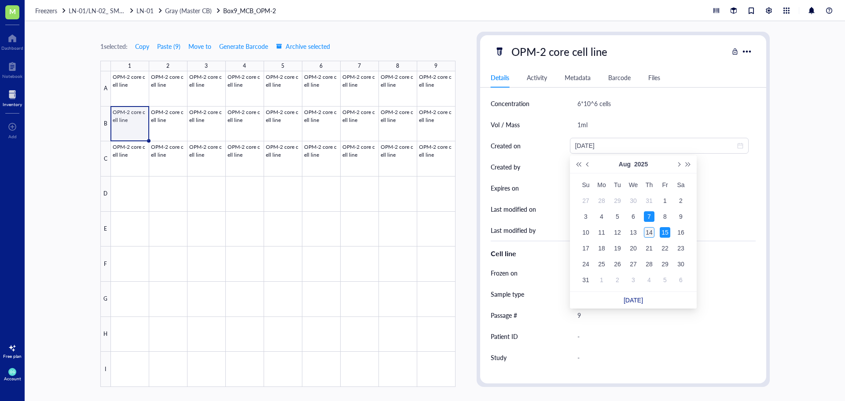
type input "[DATE]"
click at [646, 231] on div "14" at bounding box center [649, 232] width 11 height 11
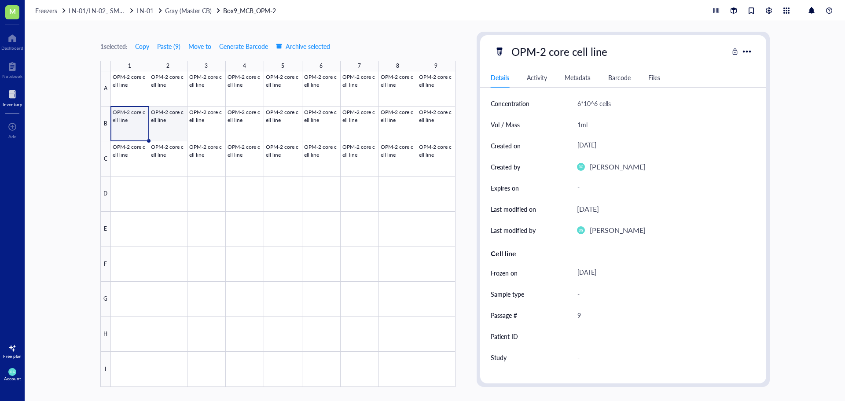
click at [158, 125] on div at bounding box center [283, 228] width 345 height 315
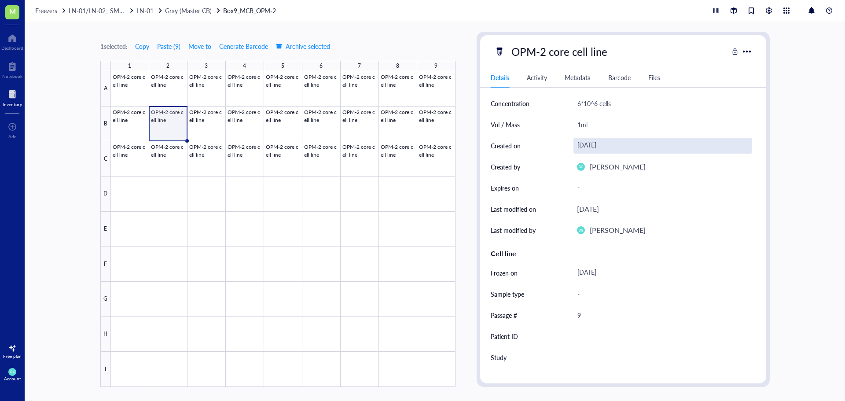
click at [592, 140] on div "[DATE]" at bounding box center [662, 146] width 179 height 16
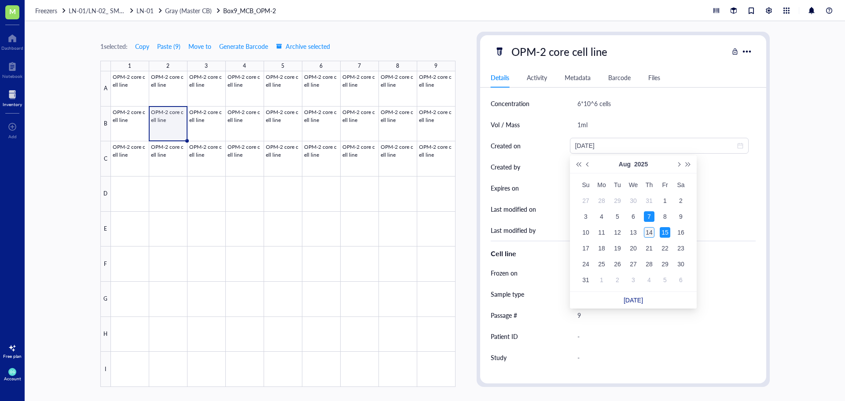
type input "[DATE]"
click at [649, 228] on div "14" at bounding box center [649, 232] width 11 height 11
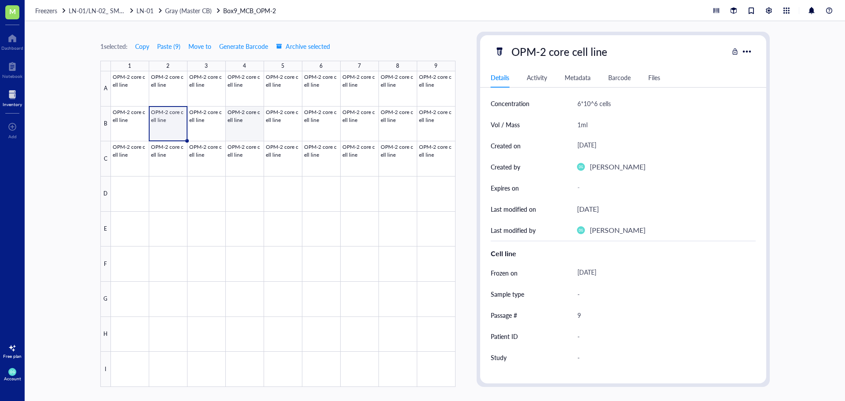
click at [206, 122] on div at bounding box center [283, 228] width 345 height 315
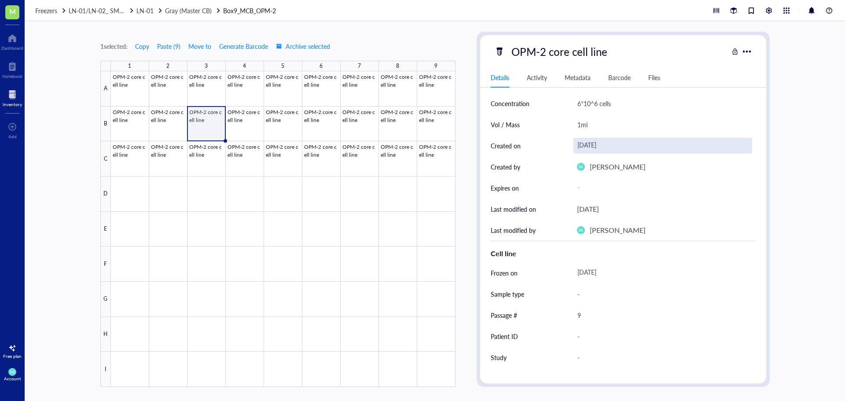
click at [595, 148] on div "[DATE]" at bounding box center [662, 146] width 179 height 16
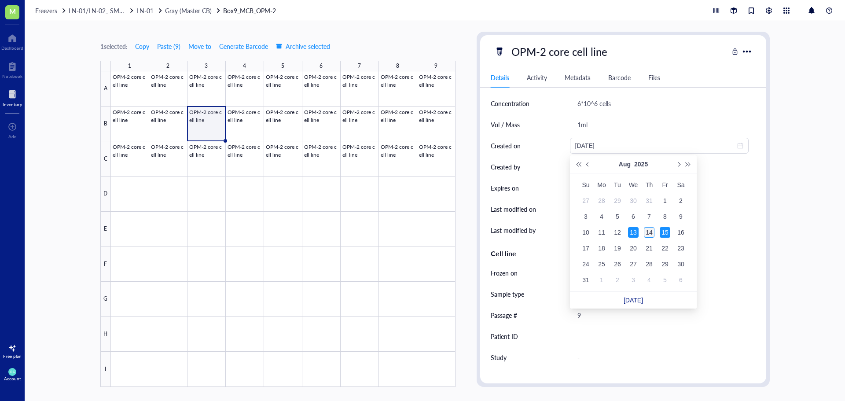
type input "[DATE]"
click at [644, 234] on div "14" at bounding box center [649, 232] width 11 height 11
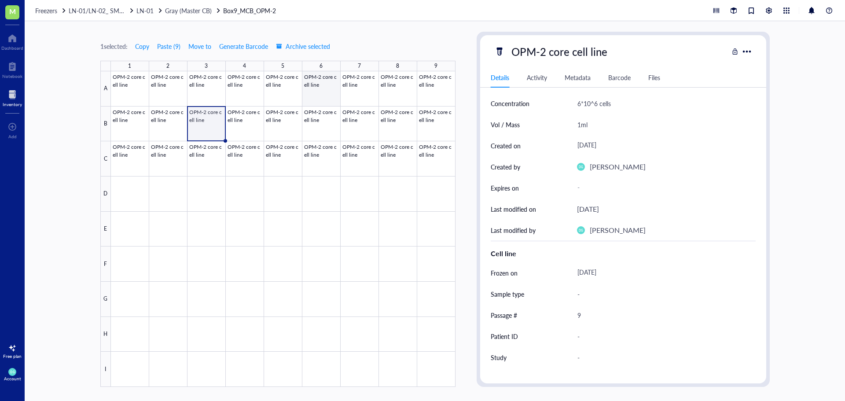
click at [241, 124] on div at bounding box center [283, 228] width 345 height 315
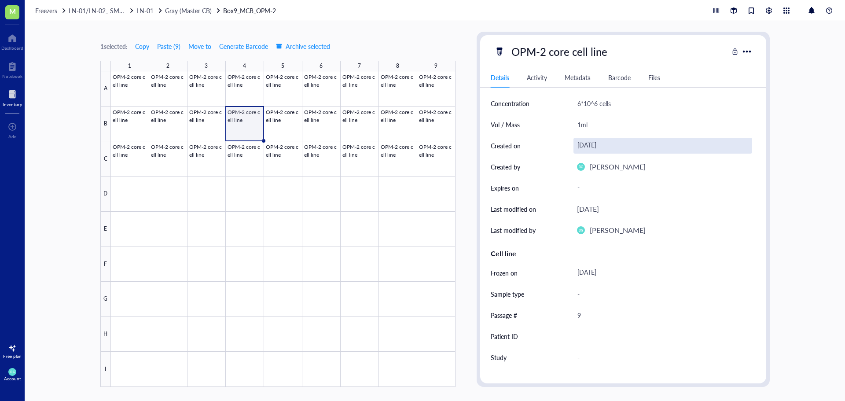
click at [600, 144] on div "[DATE]" at bounding box center [662, 146] width 179 height 16
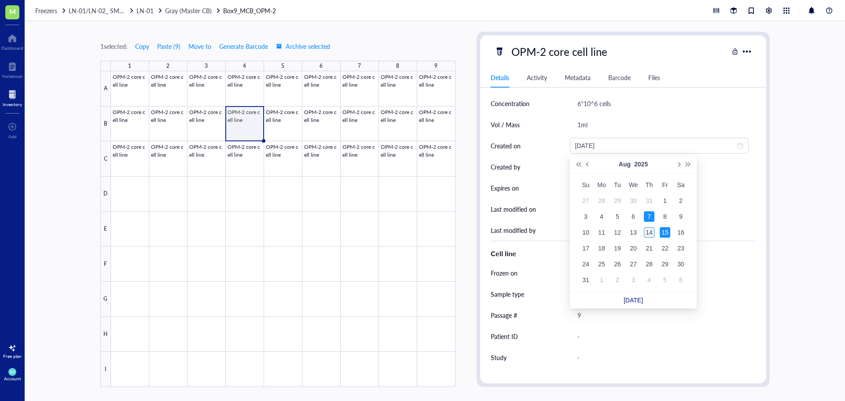
type input "[DATE]"
click at [650, 228] on div "14" at bounding box center [649, 232] width 11 height 11
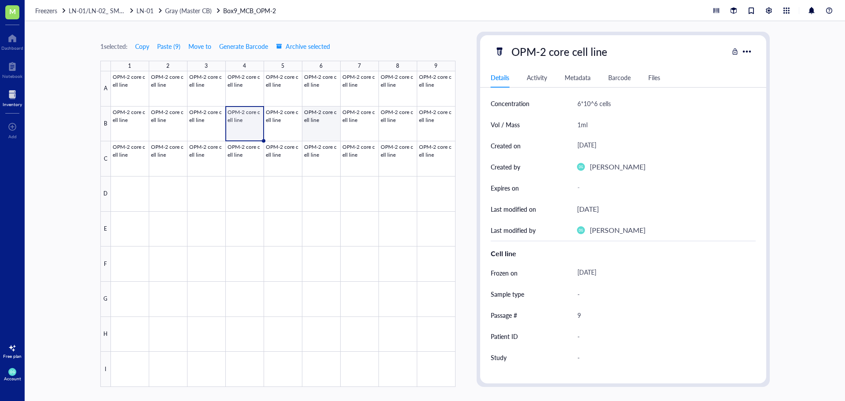
click at [279, 119] on div at bounding box center [283, 228] width 345 height 315
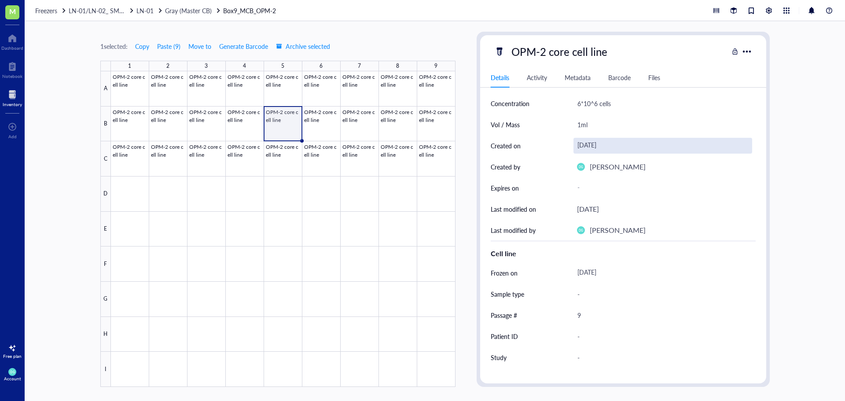
click at [597, 146] on div "[DATE]" at bounding box center [662, 146] width 179 height 16
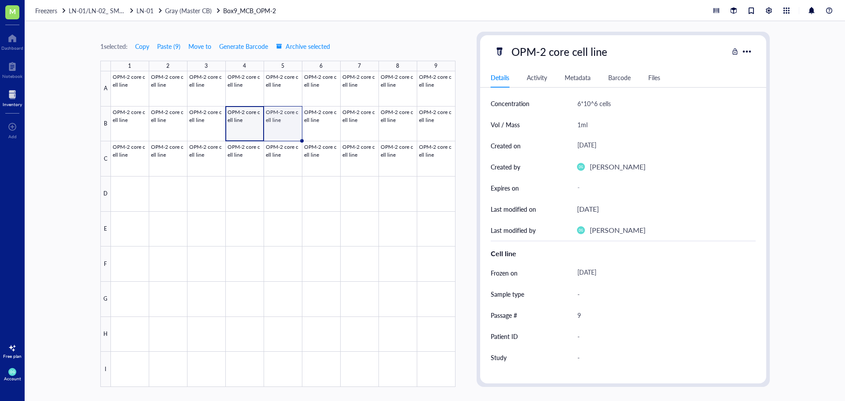
click at [277, 129] on div at bounding box center [283, 228] width 345 height 315
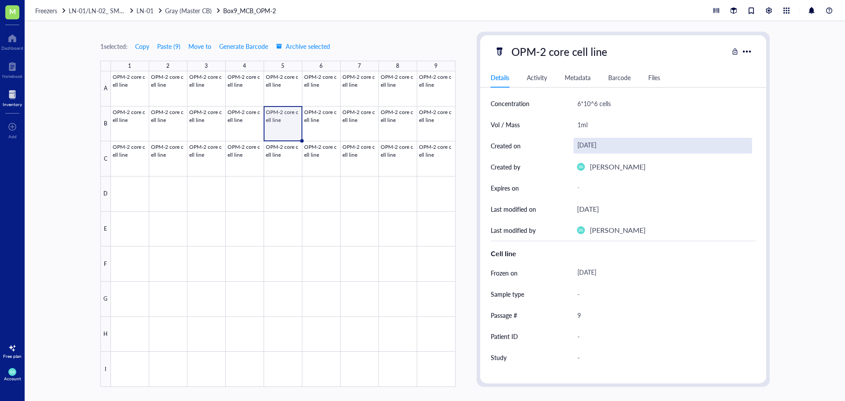
click at [590, 143] on div "[DATE]" at bounding box center [662, 146] width 179 height 16
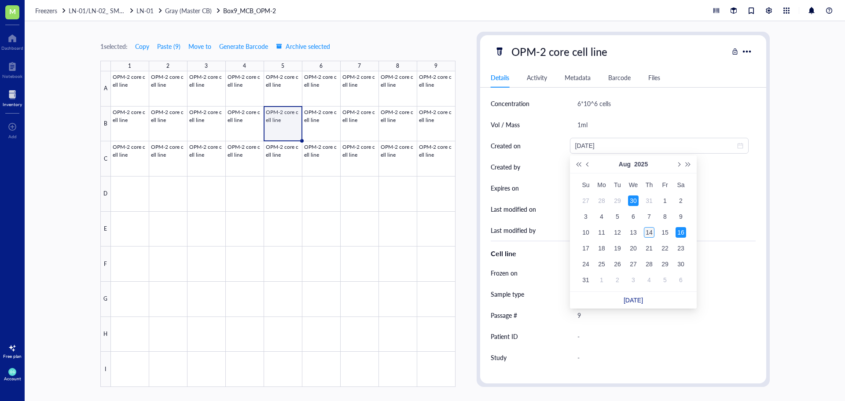
type input "[DATE]"
click at [646, 235] on div "14" at bounding box center [649, 232] width 11 height 11
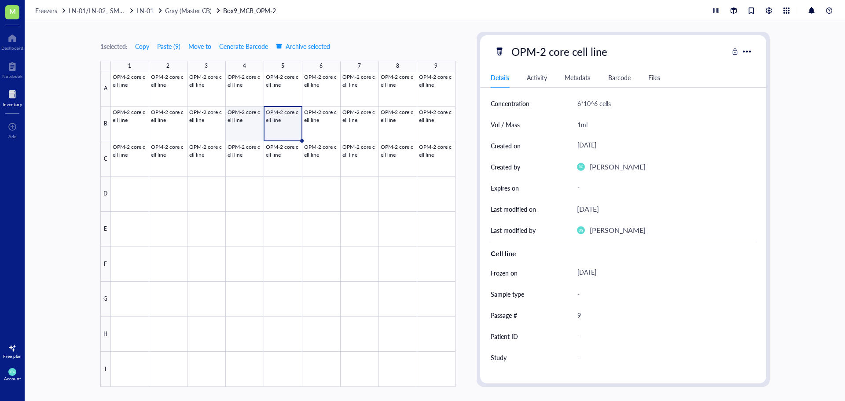
click at [241, 120] on div at bounding box center [283, 228] width 345 height 315
click at [210, 120] on div at bounding box center [283, 228] width 345 height 315
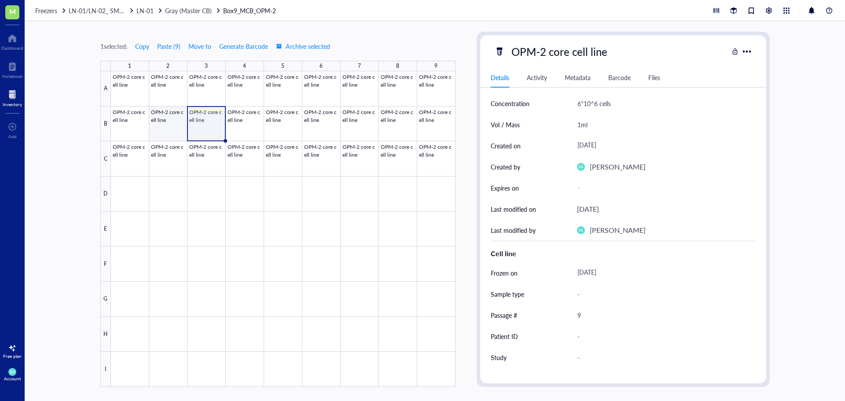
click at [169, 129] on div at bounding box center [283, 228] width 345 height 315
click at [122, 129] on div at bounding box center [283, 228] width 345 height 315
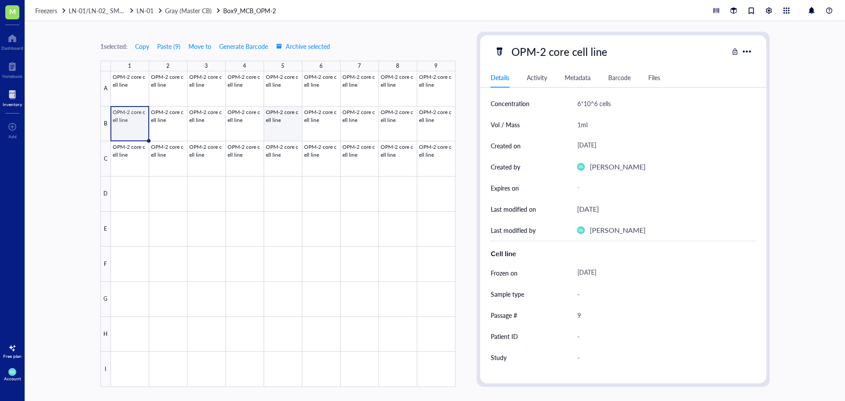
click at [286, 128] on div at bounding box center [283, 228] width 345 height 315
click at [321, 135] on div at bounding box center [283, 228] width 345 height 315
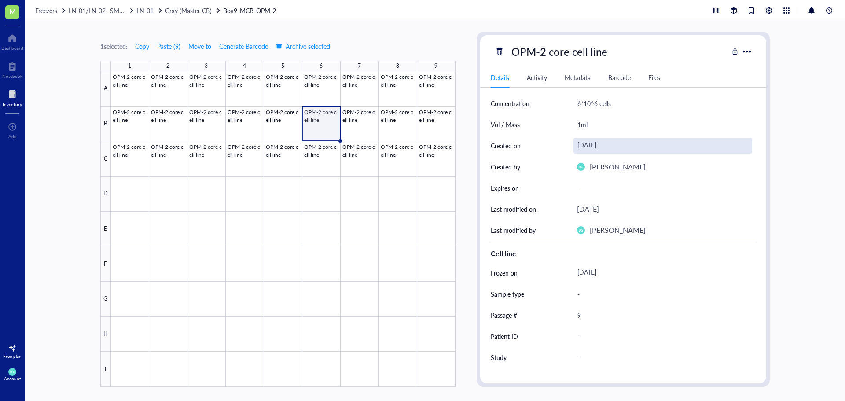
click at [599, 146] on div "[DATE]" at bounding box center [662, 146] width 179 height 16
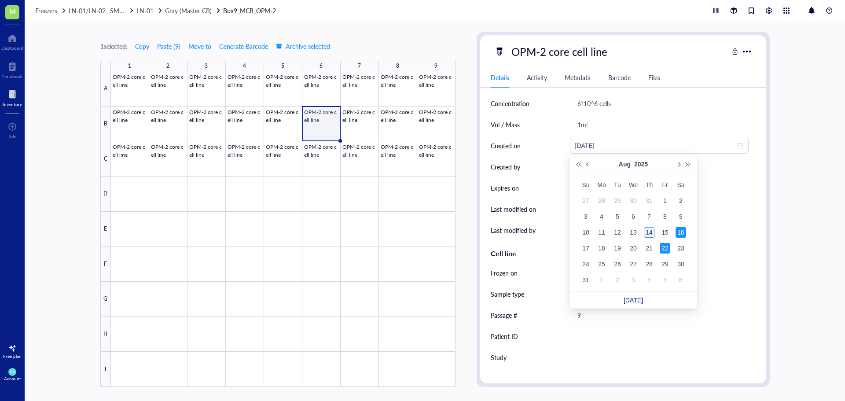
type input "[DATE]"
click at [650, 234] on div "14" at bounding box center [649, 232] width 11 height 11
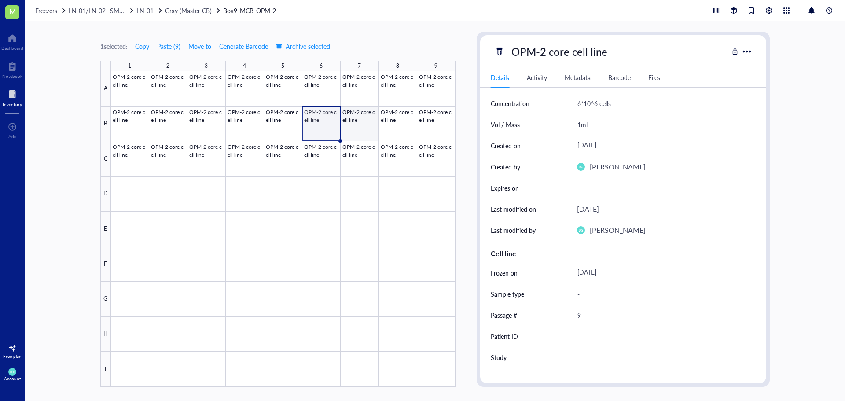
click at [371, 122] on div at bounding box center [283, 228] width 345 height 315
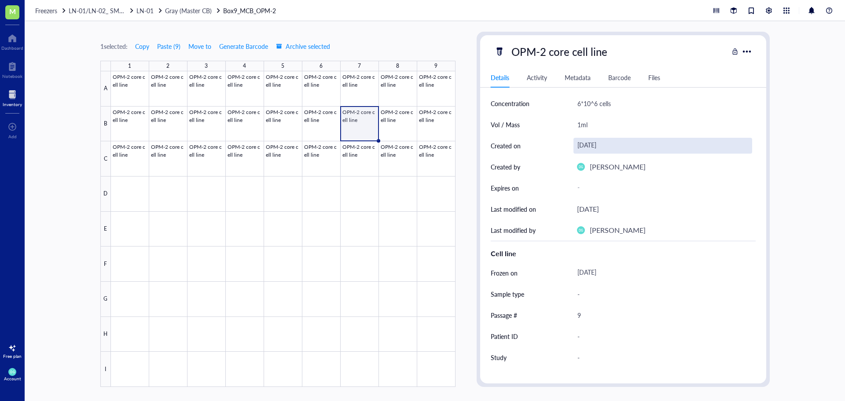
click at [583, 148] on div "[DATE]" at bounding box center [662, 146] width 179 height 16
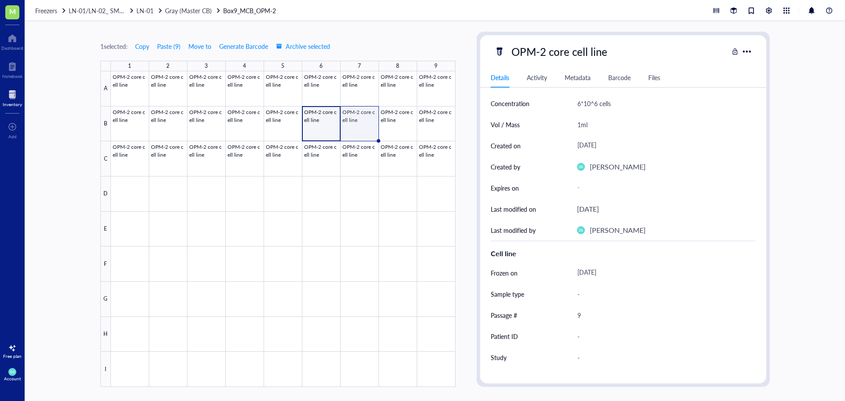
click at [366, 126] on div at bounding box center [283, 228] width 345 height 315
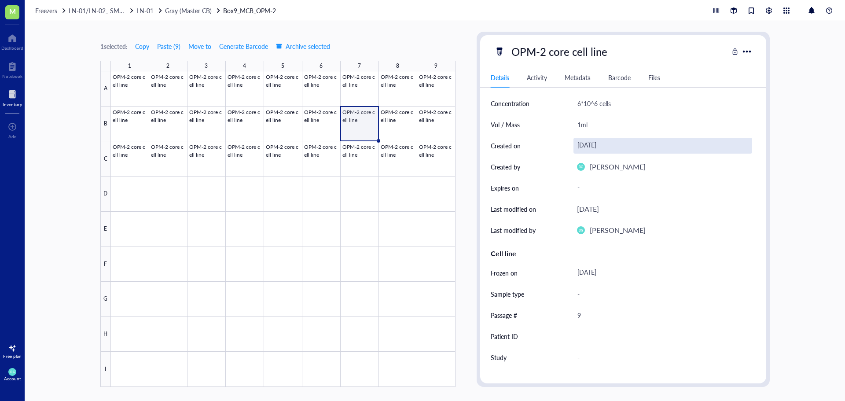
click at [599, 147] on div "[DATE]" at bounding box center [662, 146] width 179 height 16
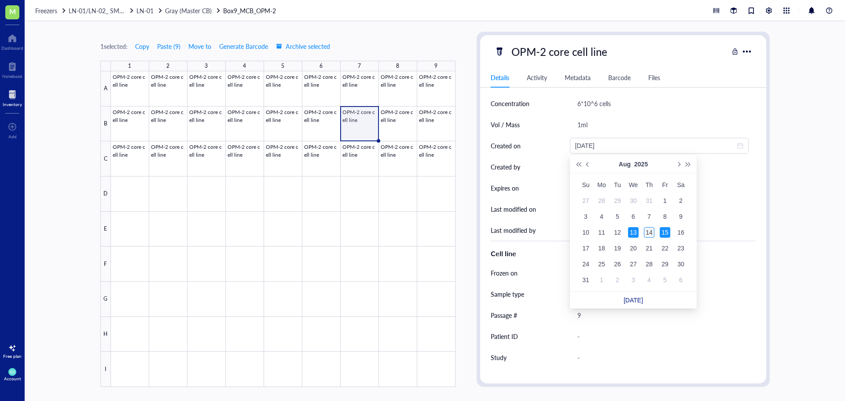
type input "[DATE]"
click at [649, 231] on div "14" at bounding box center [649, 232] width 11 height 11
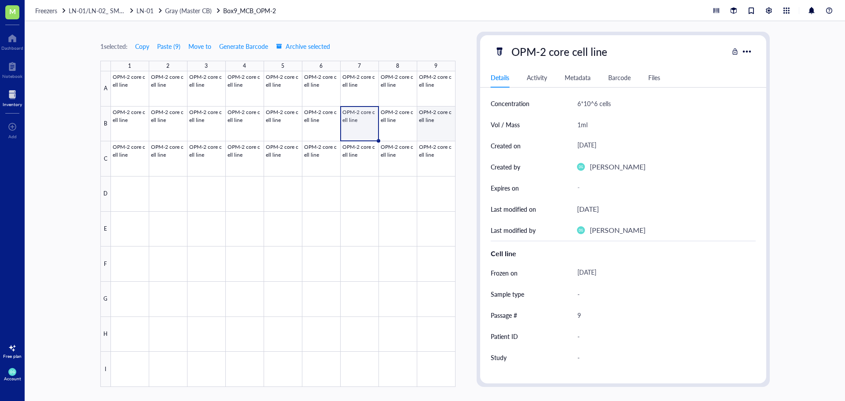
click at [403, 126] on div at bounding box center [283, 228] width 345 height 315
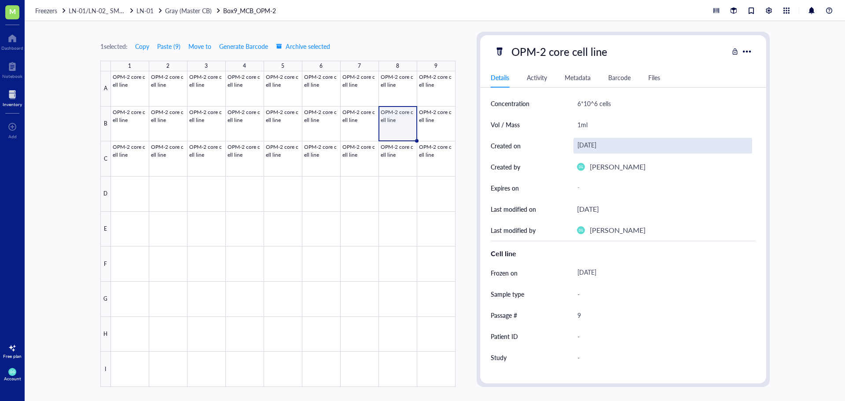
click at [598, 143] on div "[DATE]" at bounding box center [662, 146] width 179 height 16
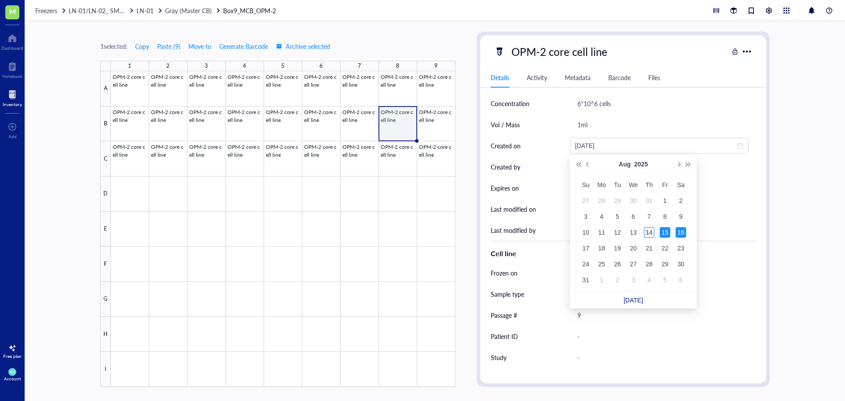
type input "[DATE]"
click at [649, 230] on div "14" at bounding box center [649, 232] width 11 height 11
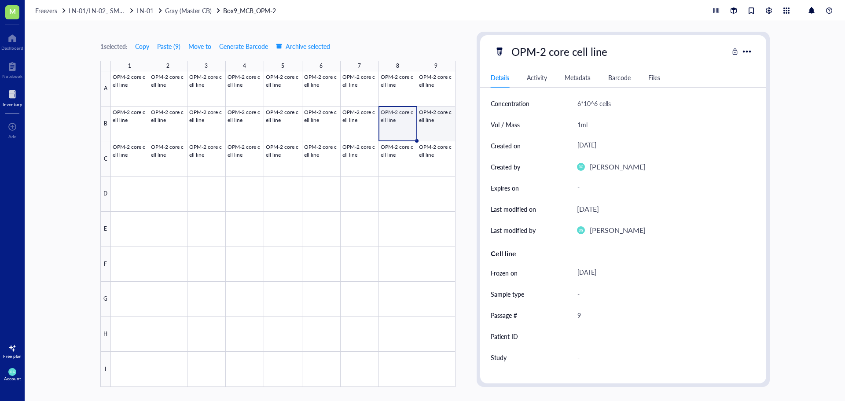
click at [436, 119] on div at bounding box center [283, 228] width 345 height 315
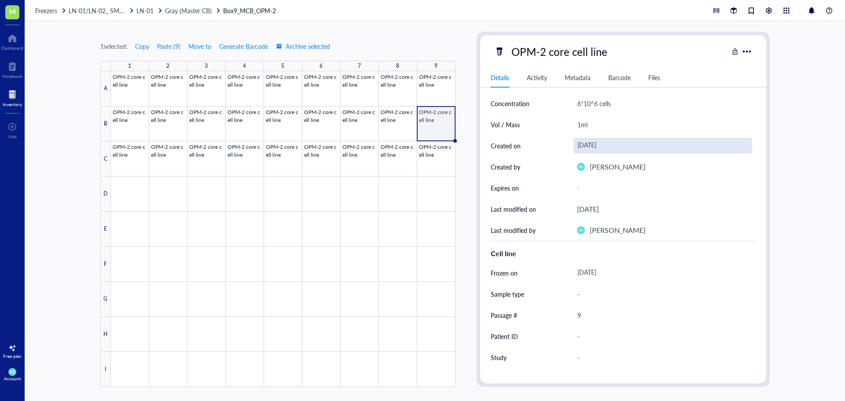
click at [585, 148] on div "[DATE]" at bounding box center [662, 146] width 179 height 16
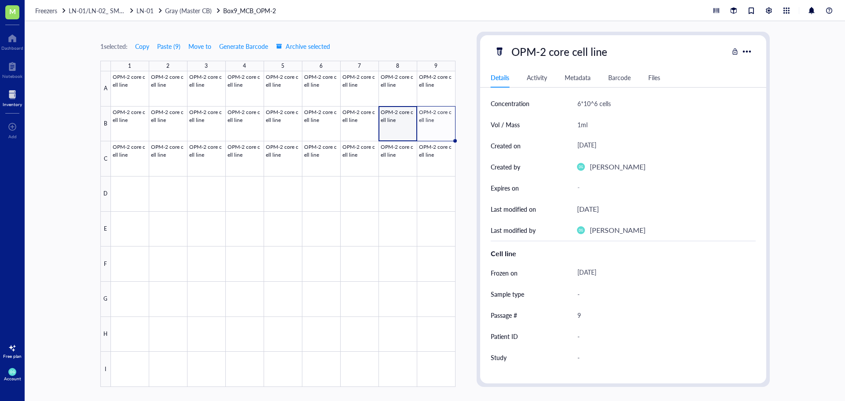
click at [433, 126] on div at bounding box center [283, 228] width 345 height 315
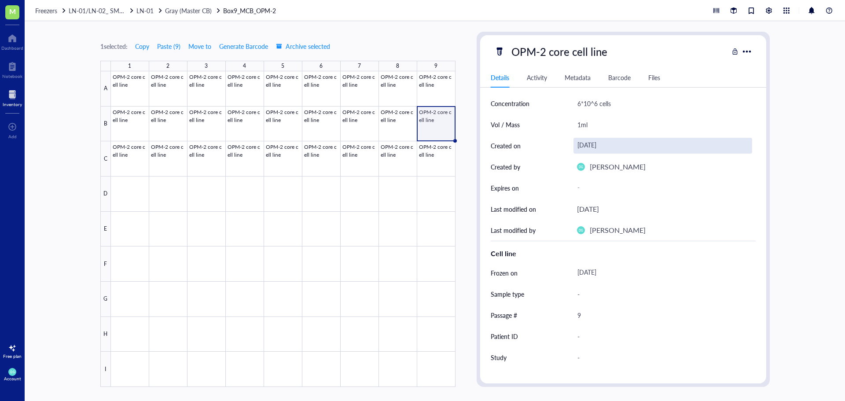
click at [583, 146] on div "[DATE]" at bounding box center [662, 146] width 179 height 16
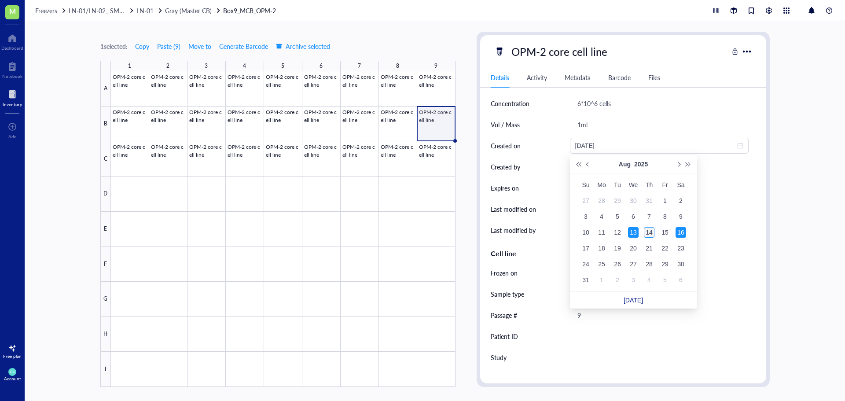
type input "[DATE]"
click at [648, 234] on div "14" at bounding box center [649, 232] width 11 height 11
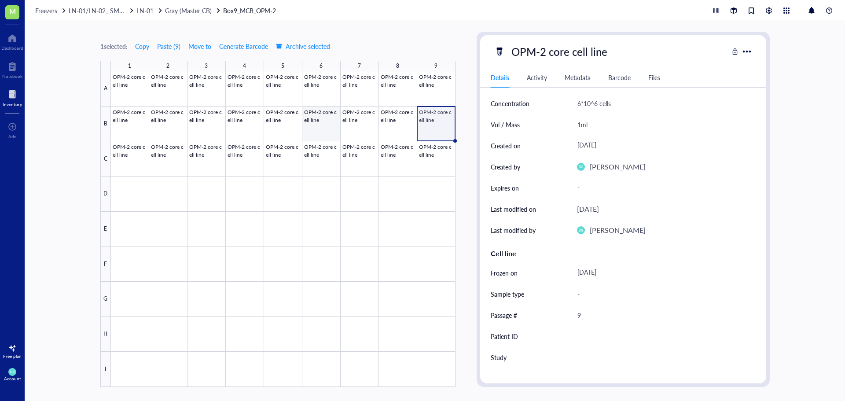
click at [324, 132] on div at bounding box center [283, 228] width 345 height 315
click at [364, 121] on div at bounding box center [283, 228] width 345 height 315
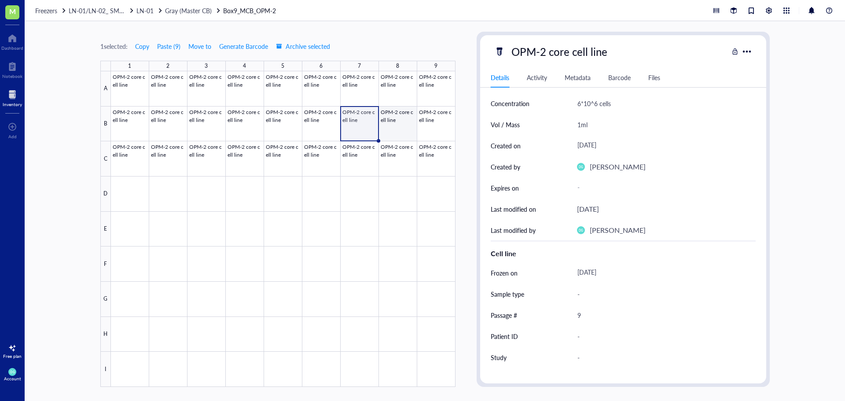
click at [394, 131] on div at bounding box center [283, 228] width 345 height 315
click at [429, 132] on div at bounding box center [283, 228] width 345 height 315
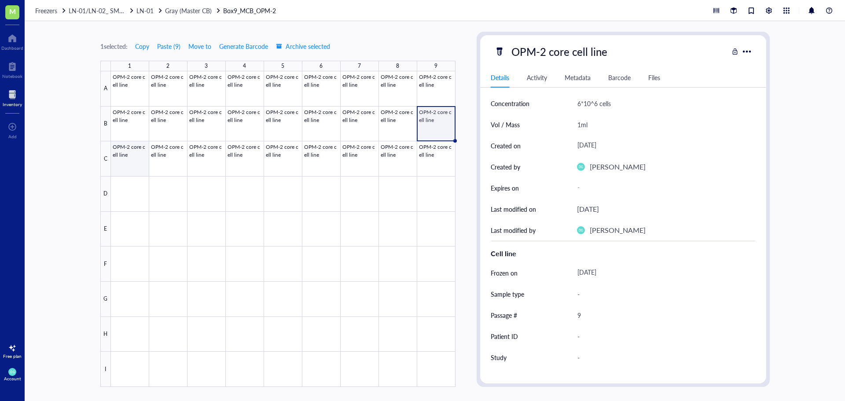
click at [131, 154] on div at bounding box center [283, 228] width 345 height 315
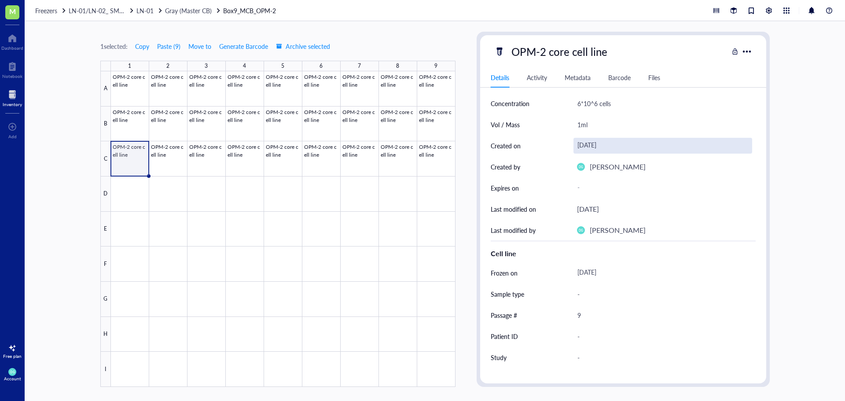
click at [589, 147] on div "[DATE]" at bounding box center [662, 146] width 179 height 16
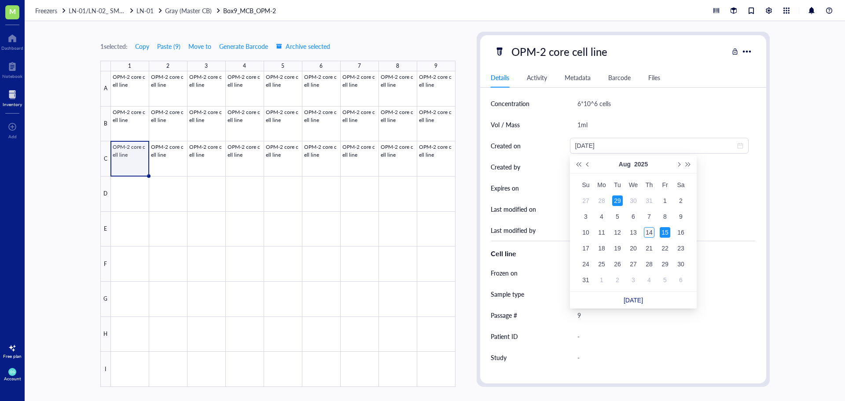
type input "[DATE]"
click at [647, 234] on div "14" at bounding box center [649, 232] width 11 height 11
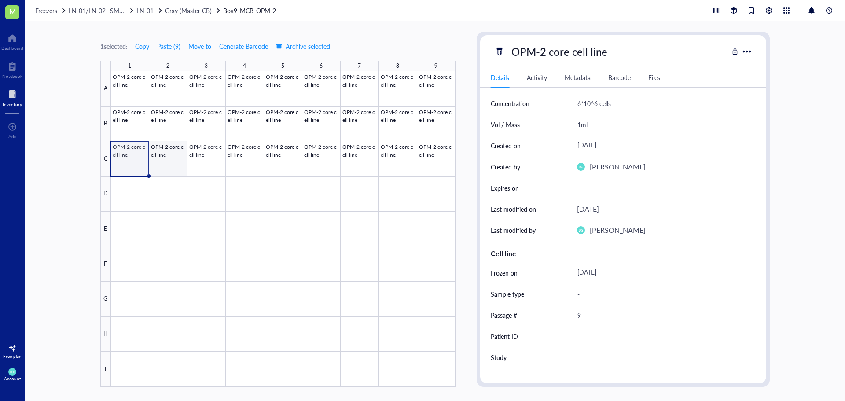
click at [179, 158] on div at bounding box center [283, 228] width 345 height 315
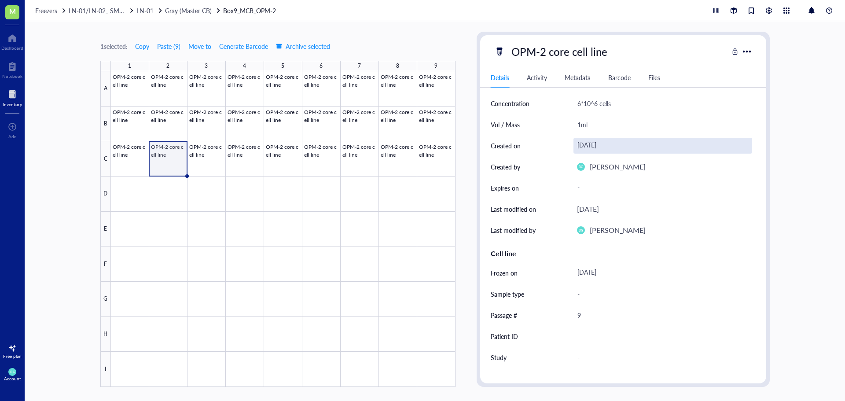
click at [590, 147] on div "[DATE]" at bounding box center [662, 146] width 179 height 16
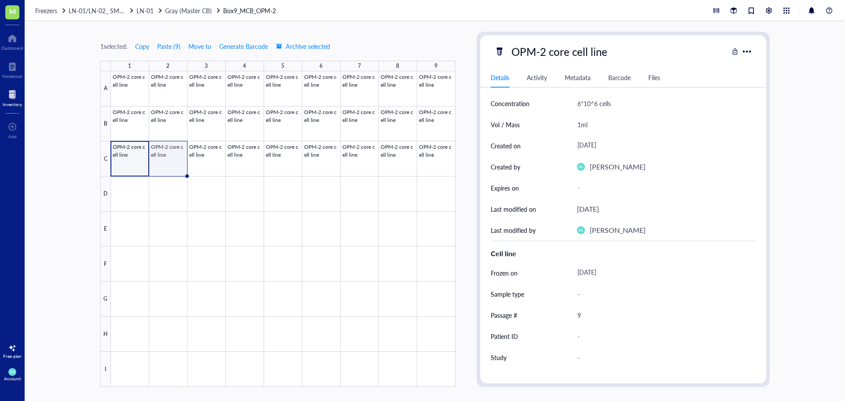
click at [168, 162] on div at bounding box center [283, 228] width 345 height 315
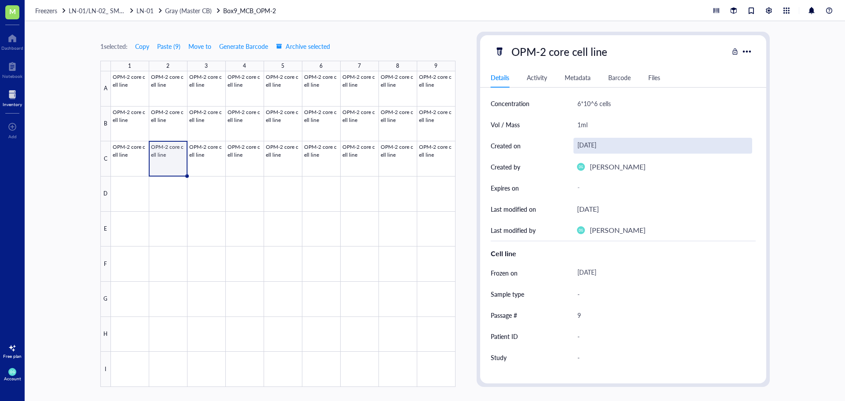
click at [597, 149] on div "[DATE]" at bounding box center [662, 146] width 179 height 16
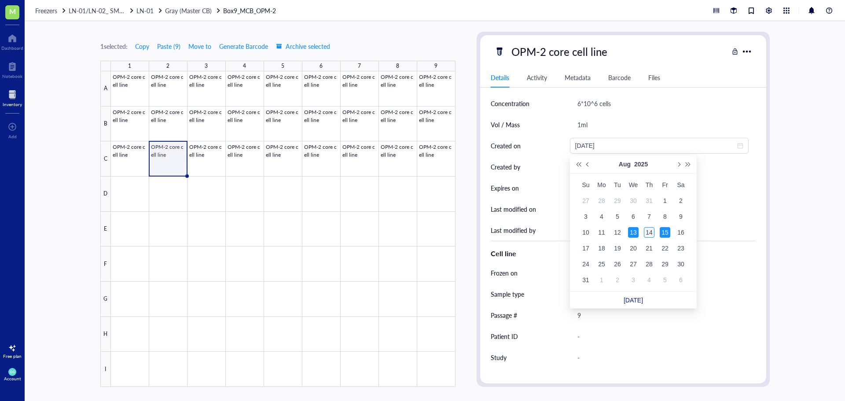
type input "[DATE]"
click at [650, 236] on div "14" at bounding box center [649, 232] width 11 height 11
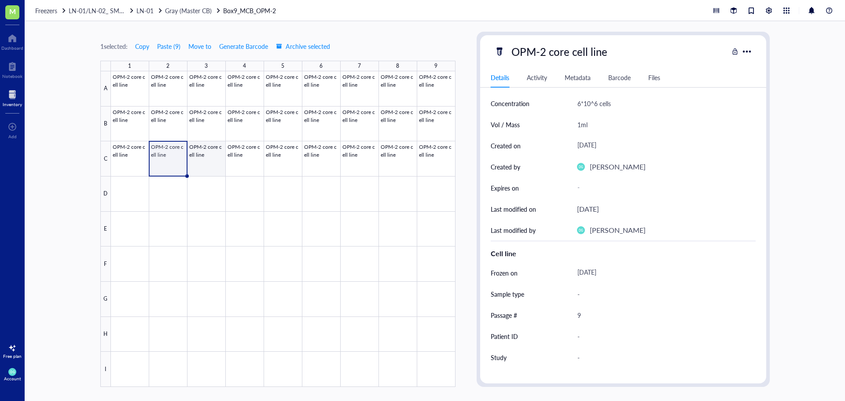
click at [196, 165] on div at bounding box center [283, 228] width 345 height 315
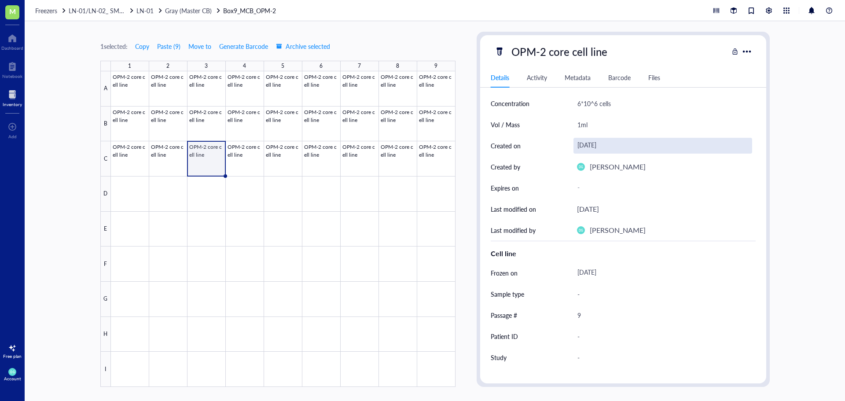
click at [603, 143] on div "[DATE]" at bounding box center [662, 146] width 179 height 16
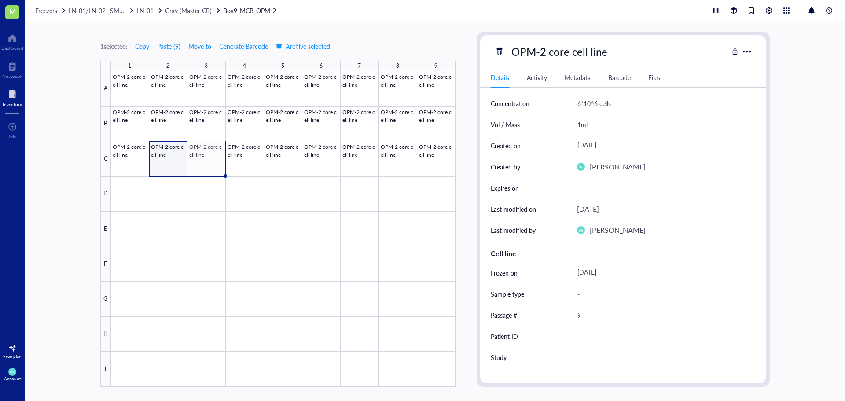
click at [235, 162] on div at bounding box center [283, 228] width 345 height 315
click at [211, 161] on div at bounding box center [283, 228] width 345 height 315
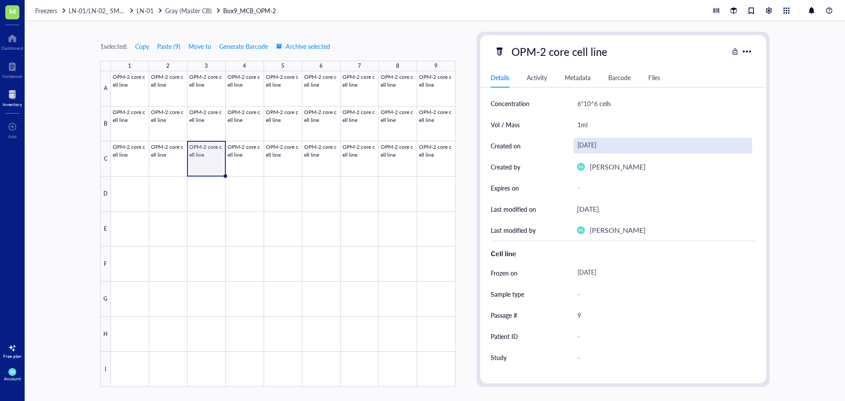
click at [598, 145] on div "[DATE]" at bounding box center [662, 146] width 179 height 16
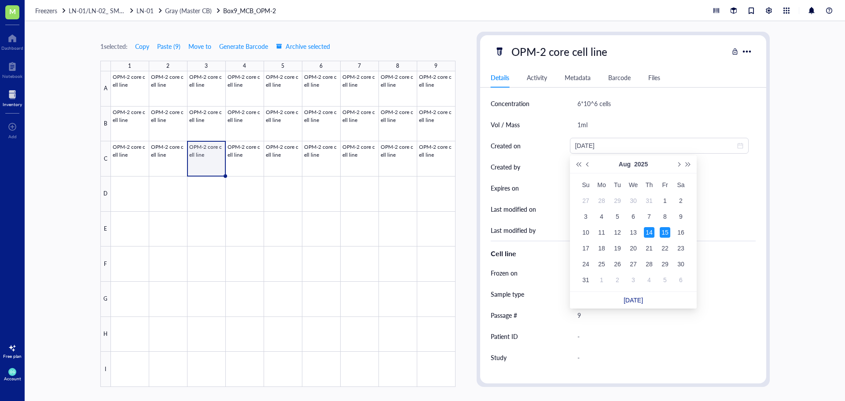
type input "[DATE]"
click at [649, 233] on div "14" at bounding box center [649, 232] width 11 height 11
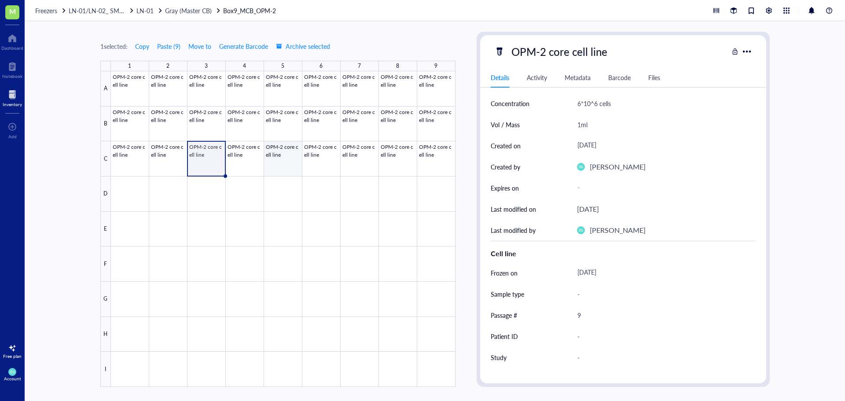
click at [247, 165] on div at bounding box center [283, 228] width 345 height 315
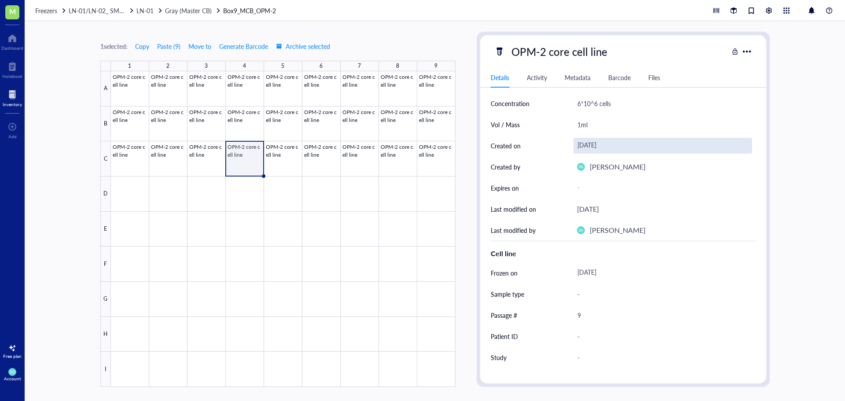
click at [590, 146] on div "[DATE]" at bounding box center [662, 146] width 179 height 16
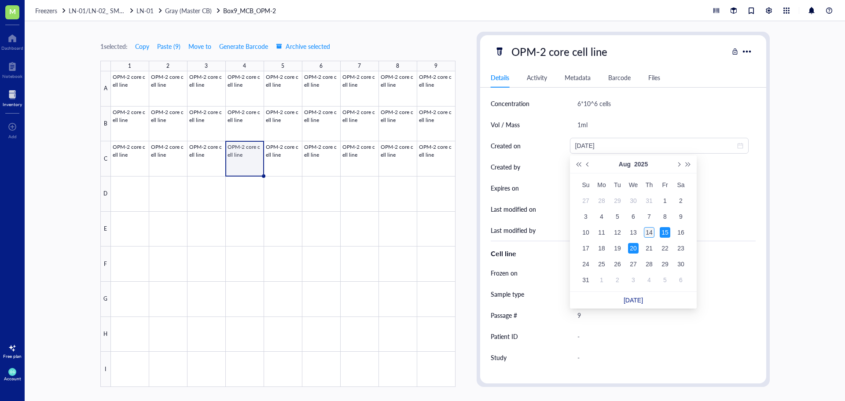
type input "[DATE]"
click at [649, 233] on div "14" at bounding box center [649, 232] width 11 height 11
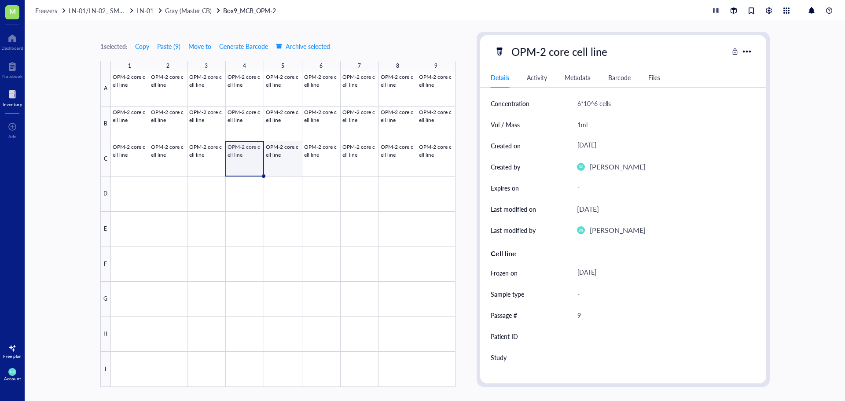
click at [274, 162] on div at bounding box center [283, 228] width 345 height 315
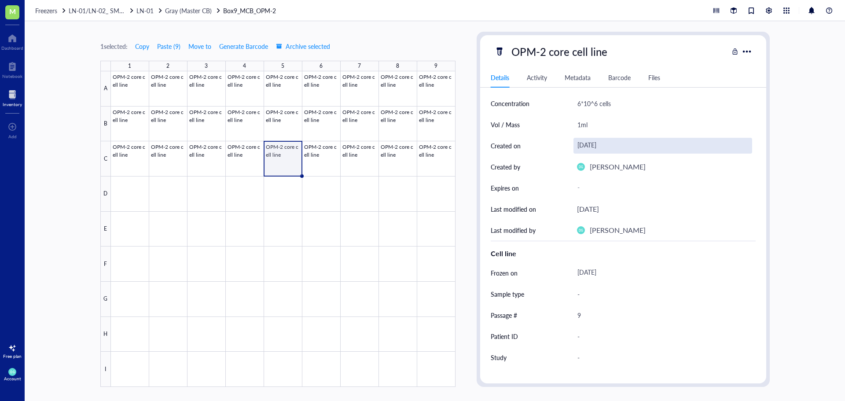
click at [597, 145] on div "[DATE]" at bounding box center [662, 146] width 179 height 16
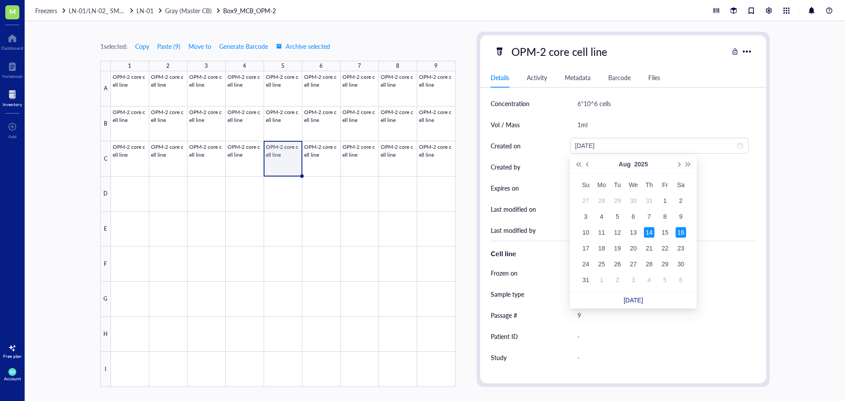
type input "[DATE]"
click at [650, 230] on div "14" at bounding box center [649, 232] width 11 height 11
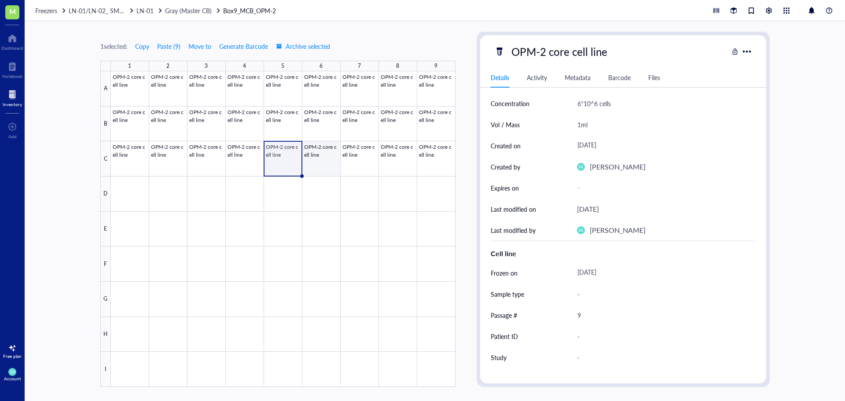
click at [320, 157] on div at bounding box center [283, 228] width 345 height 315
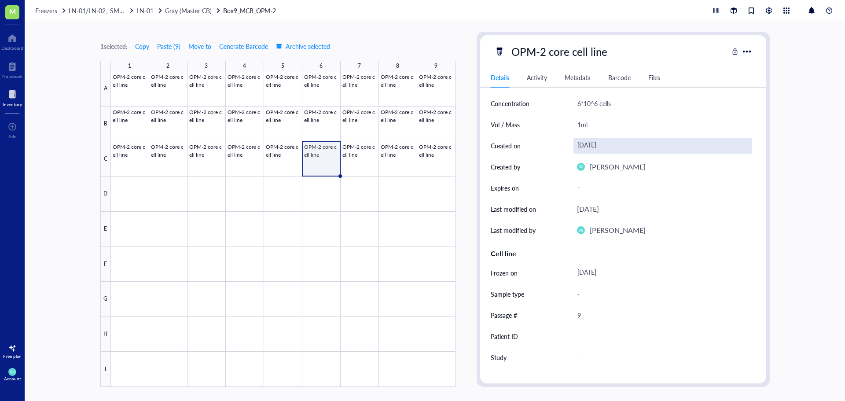
click at [590, 147] on div "[DATE]" at bounding box center [662, 146] width 179 height 16
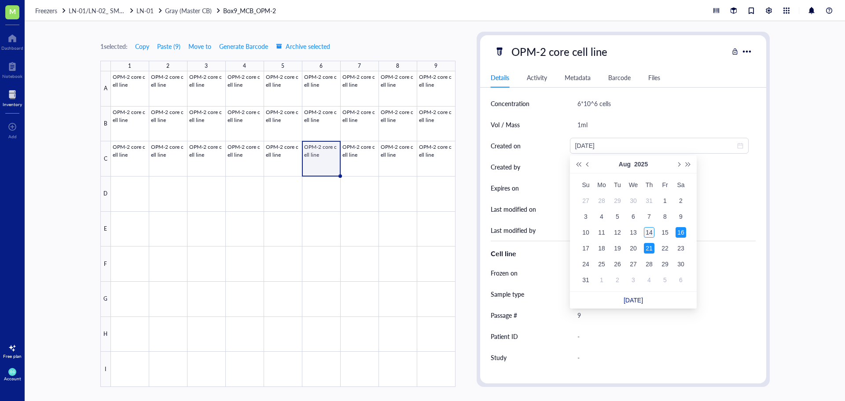
type input "[DATE]"
click at [649, 230] on div "14" at bounding box center [649, 232] width 11 height 11
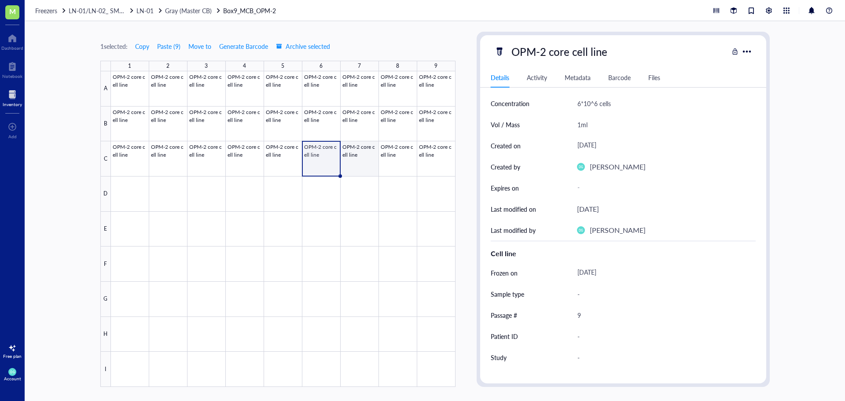
click at [363, 155] on div at bounding box center [283, 228] width 345 height 315
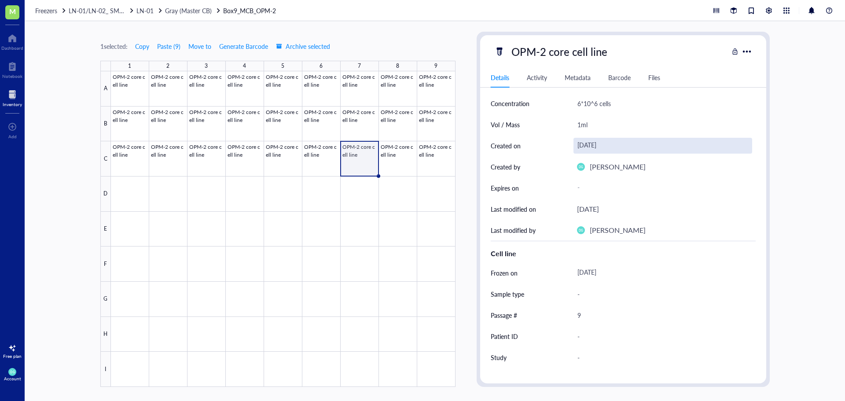
click at [591, 143] on div "[DATE]" at bounding box center [662, 146] width 179 height 16
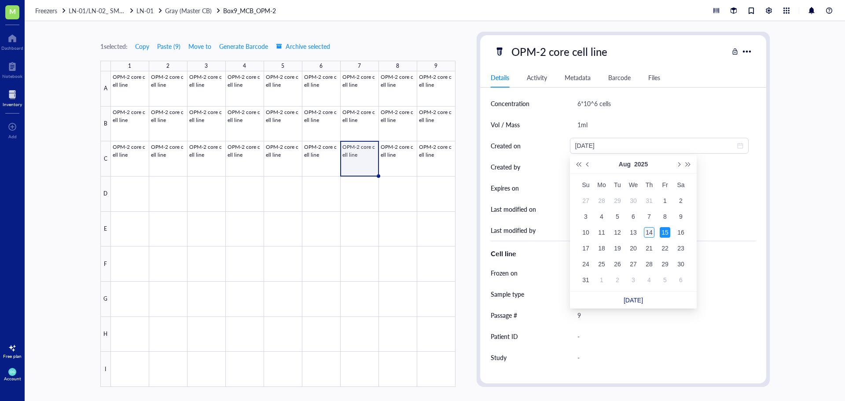
type input "[DATE]"
click at [650, 231] on div "14" at bounding box center [649, 232] width 11 height 11
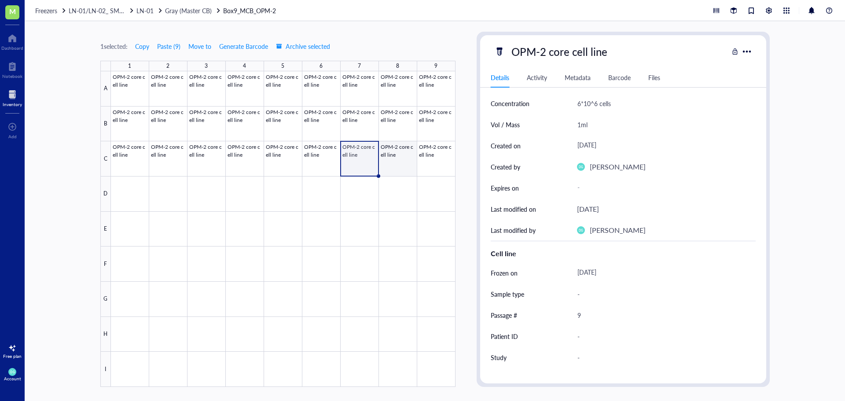
click at [391, 161] on div at bounding box center [283, 228] width 345 height 315
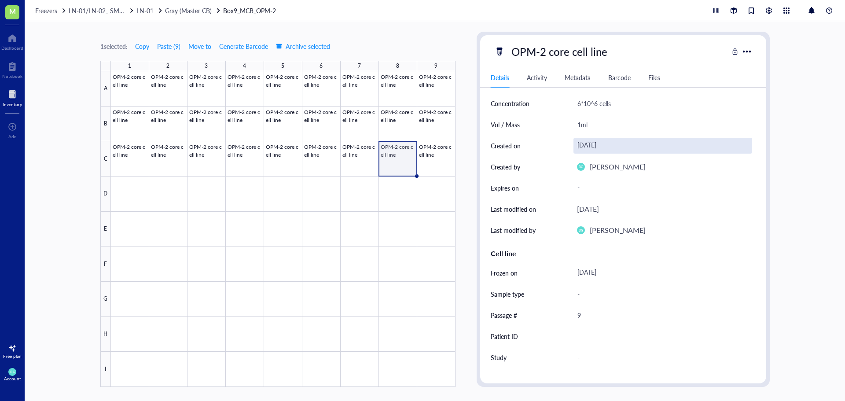
click at [586, 148] on div "[DATE]" at bounding box center [662, 146] width 179 height 16
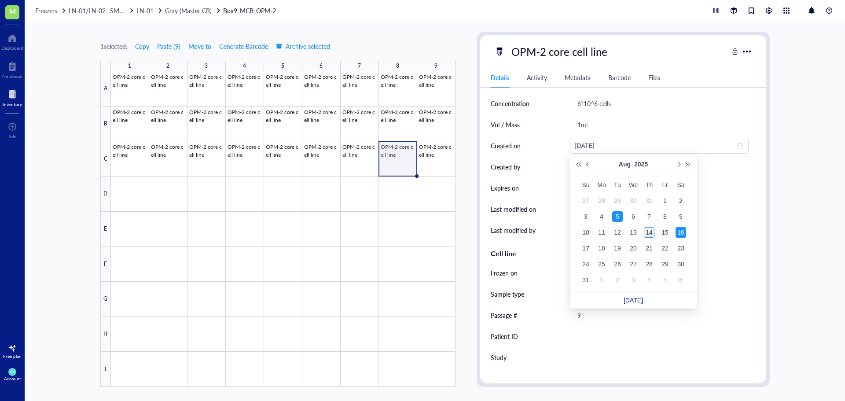
type input "[DATE]"
click at [649, 232] on div "14" at bounding box center [649, 232] width 11 height 11
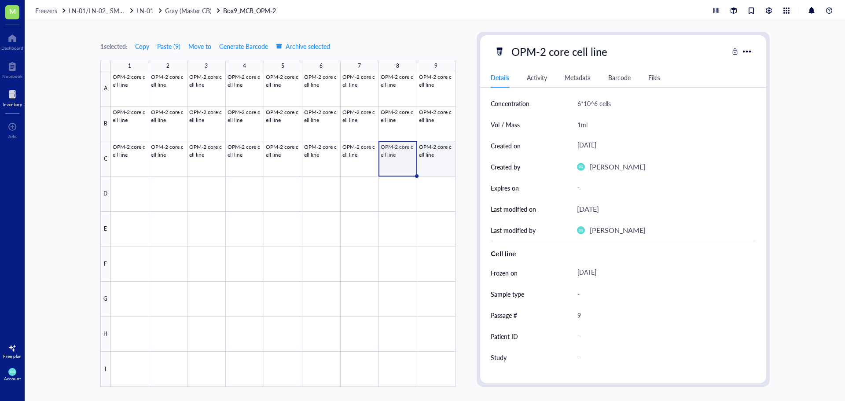
click at [440, 154] on div at bounding box center [283, 228] width 345 height 315
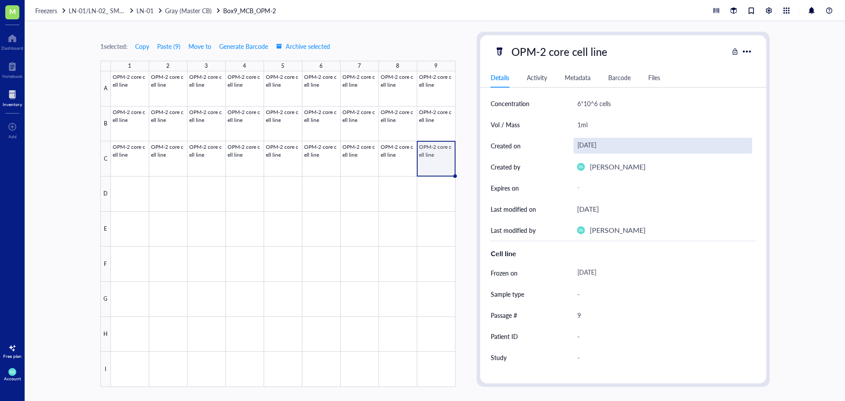
click at [590, 148] on div "[DATE]" at bounding box center [662, 146] width 179 height 16
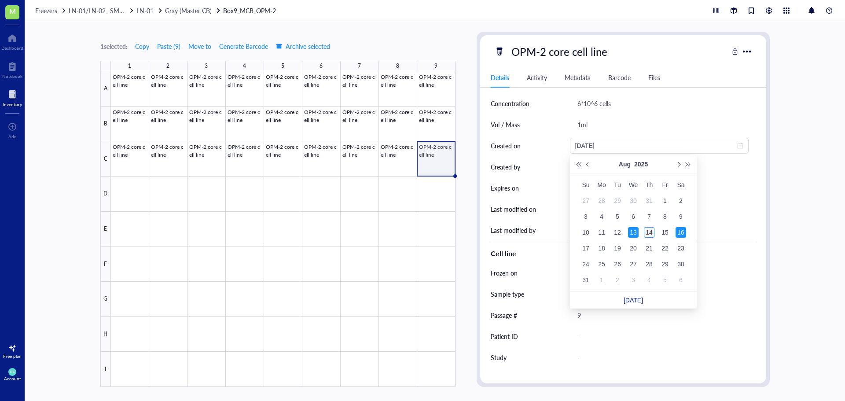
type input "[DATE]"
click at [652, 235] on div "14" at bounding box center [649, 232] width 11 height 11
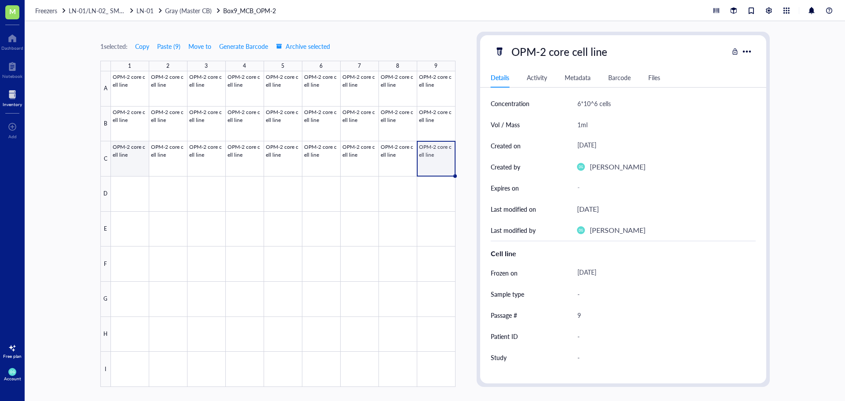
click at [133, 157] on div at bounding box center [283, 228] width 345 height 315
click at [175, 157] on div at bounding box center [283, 228] width 345 height 315
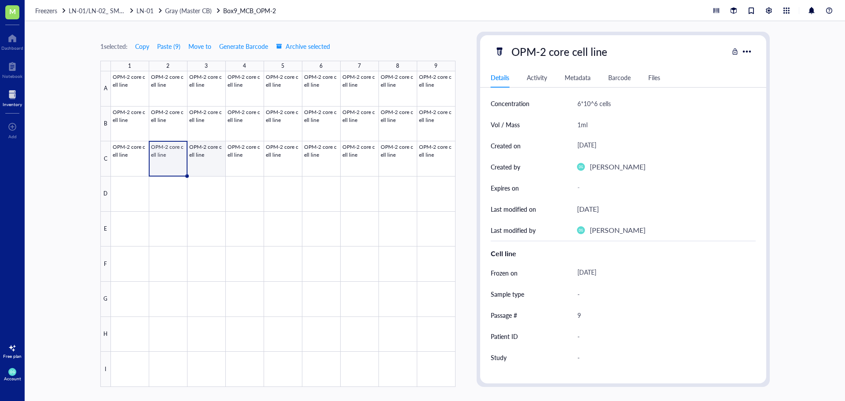
click at [210, 158] on div at bounding box center [283, 228] width 345 height 315
click at [247, 166] on div at bounding box center [283, 228] width 345 height 315
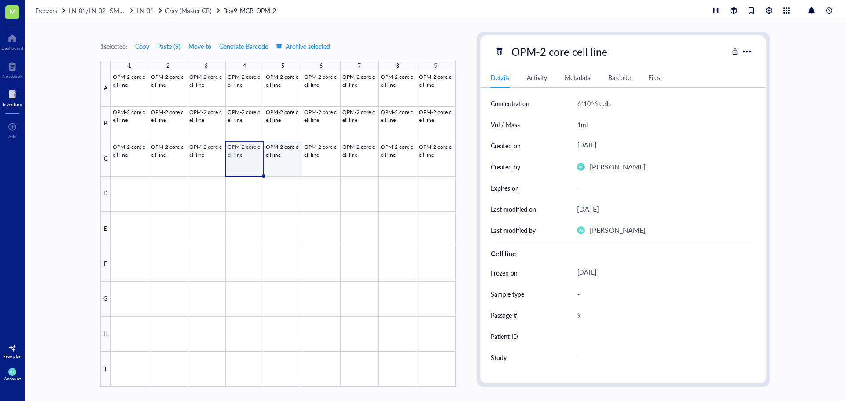
click at [285, 166] on div at bounding box center [283, 228] width 345 height 315
click at [314, 165] on div at bounding box center [283, 228] width 345 height 315
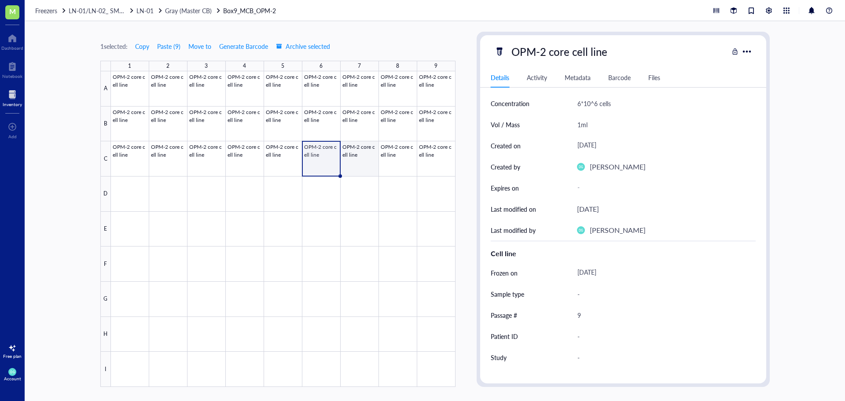
click at [350, 165] on div at bounding box center [283, 228] width 345 height 315
click at [385, 160] on div at bounding box center [283, 228] width 345 height 315
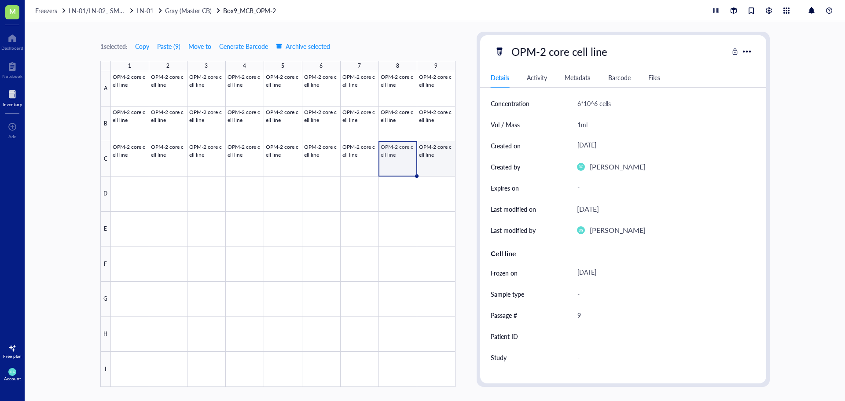
click at [429, 164] on div at bounding box center [283, 228] width 345 height 315
click at [447, 32] on div "1 selected: Copy Paste ( 9 ) Move to Generate Barcode Archive selected 1 2 3 4 …" at bounding box center [277, 209] width 355 height 355
click at [195, 11] on span "Gray (Master CB)" at bounding box center [188, 10] width 47 height 9
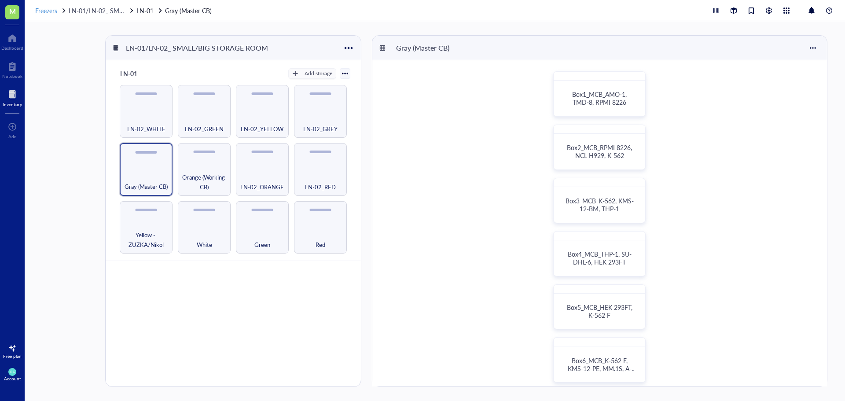
click at [51, 13] on span "Freezers" at bounding box center [46, 10] width 22 height 9
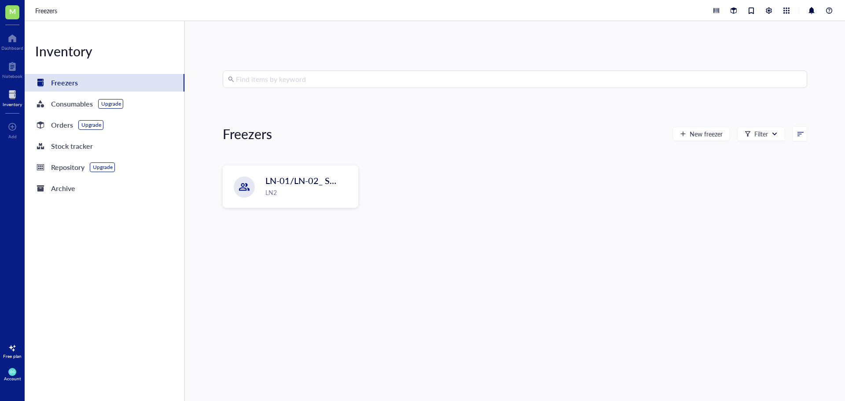
click at [260, 82] on input "search" at bounding box center [519, 79] width 566 height 17
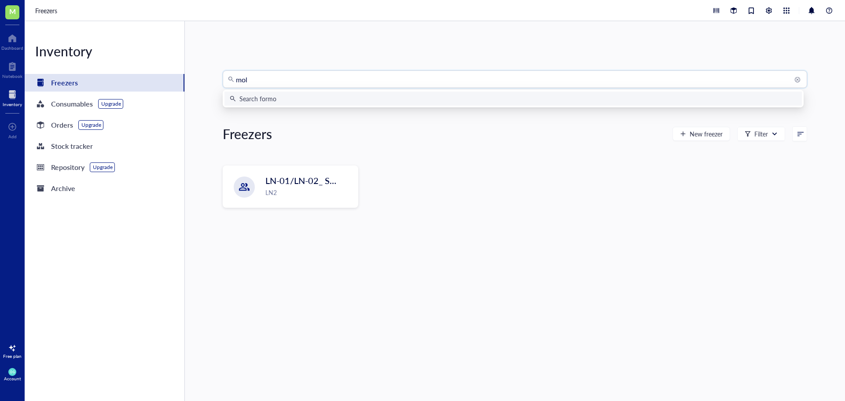
type input "molm"
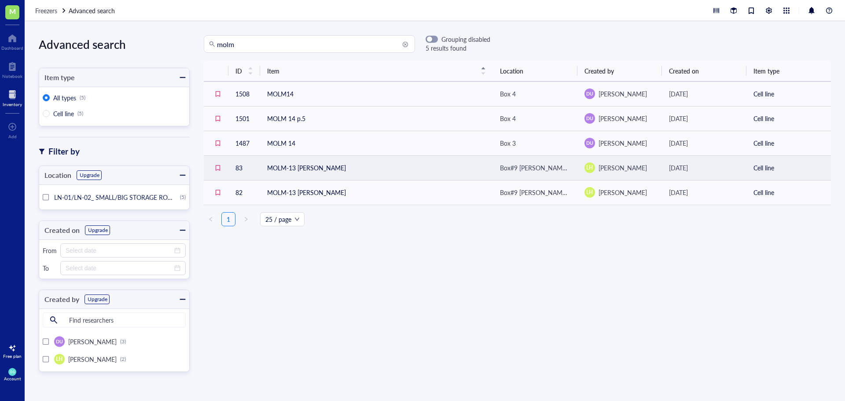
click at [316, 169] on td "MOLM-13 [PERSON_NAME]" at bounding box center [376, 167] width 233 height 25
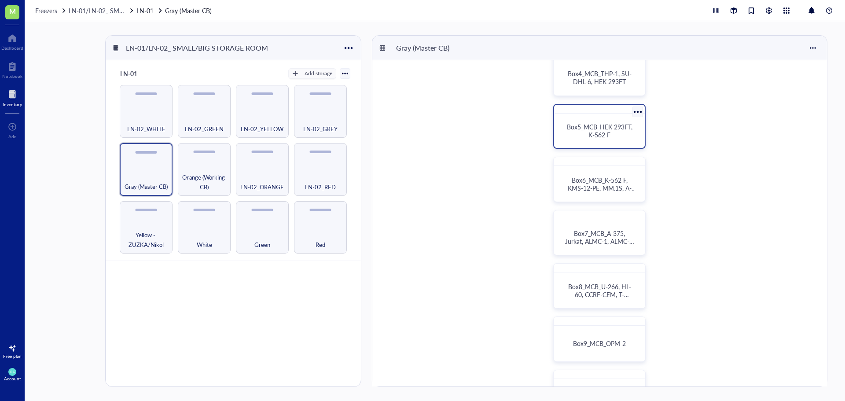
scroll to position [220, 0]
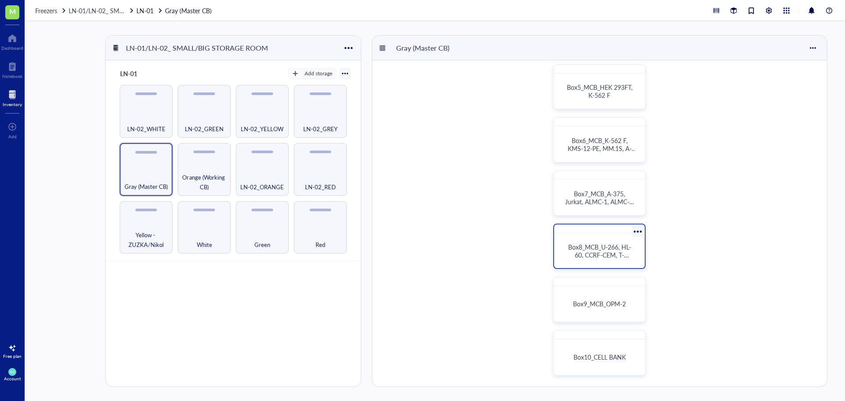
click at [594, 247] on span "Box8_MCB_U-266, HL-60, CCRF-CEM, T-[PERSON_NAME]-293, MOLT-4, HCT 116" at bounding box center [600, 258] width 65 height 33
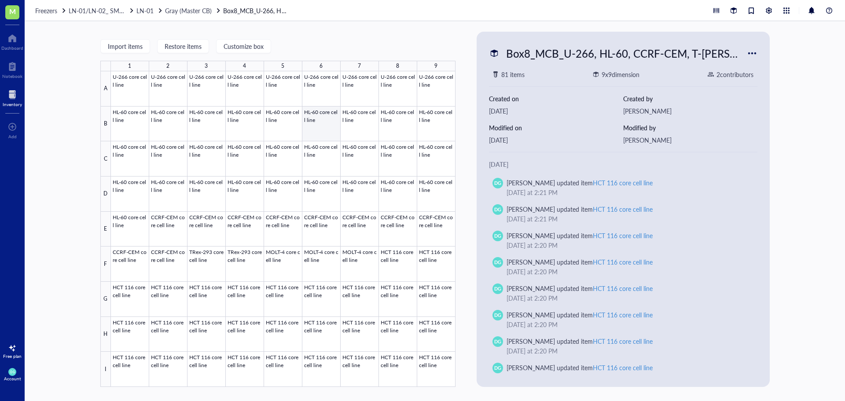
click at [315, 135] on div at bounding box center [283, 228] width 345 height 315
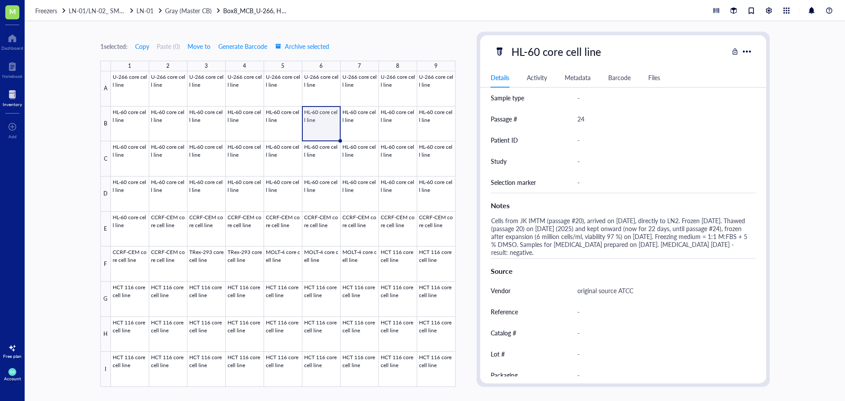
scroll to position [264, 0]
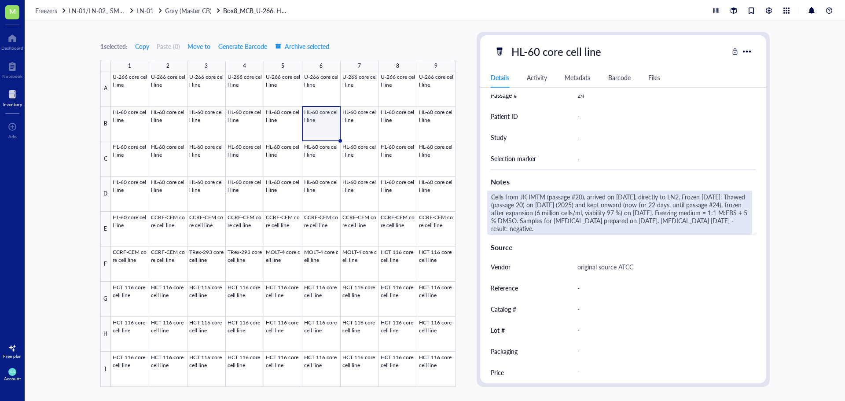
click at [631, 230] on div "Cells from JK IMTM (passage #20), arrived on [DATE], directly to LN2. Frozen [D…" at bounding box center [619, 213] width 265 height 44
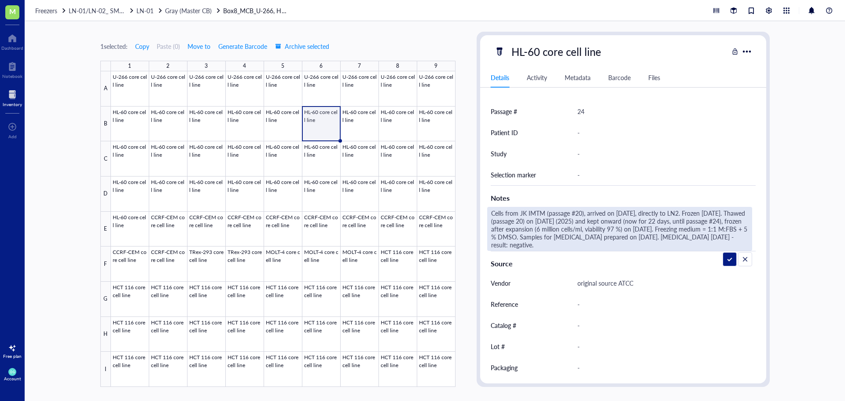
drag, startPoint x: 625, startPoint y: 244, endPoint x: 481, endPoint y: 209, distance: 147.6
click at [481, 209] on div "ID MJ00004962 Item type Cell line Concentration 6*10^6 cells Vol / Mass 1ml Cre…" at bounding box center [623, 123] width 286 height 552
